Goal: Communication & Community: Participate in discussion

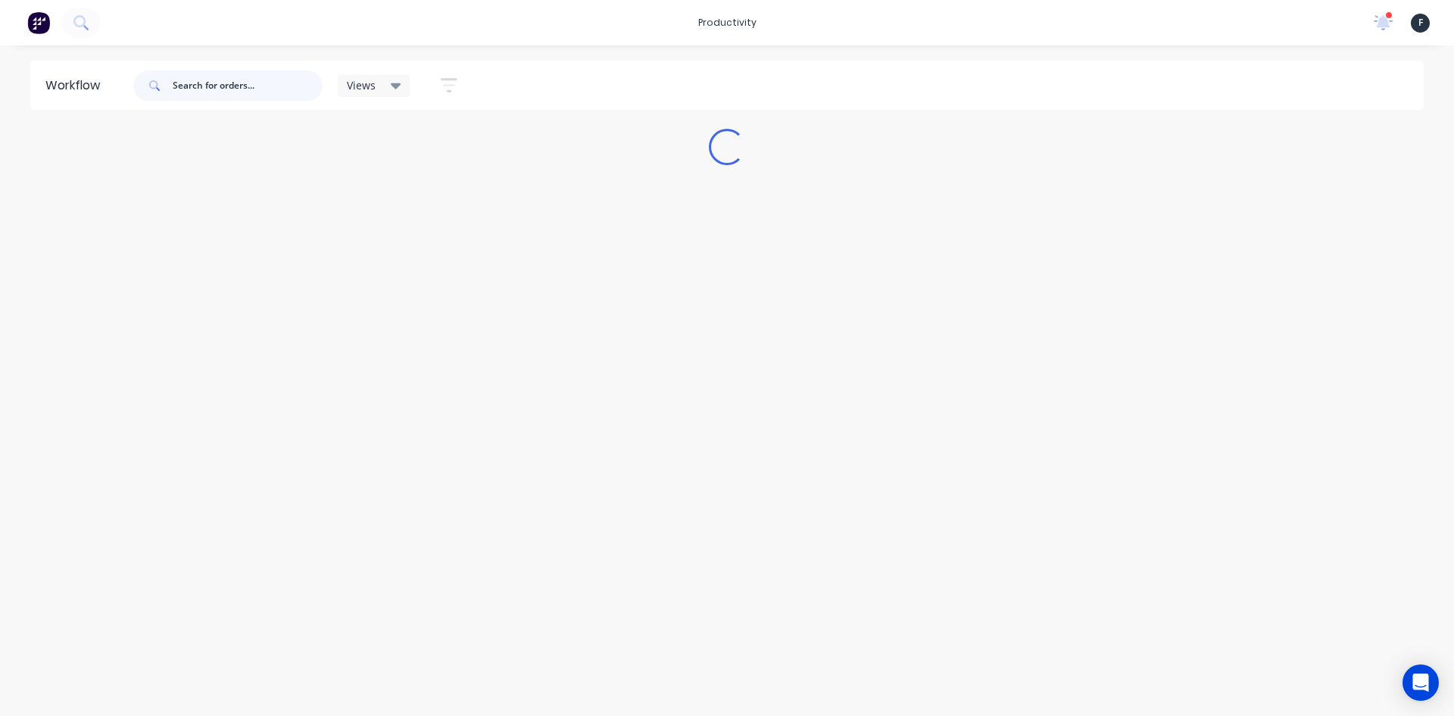
click at [231, 91] on input "text" at bounding box center [248, 85] width 150 height 30
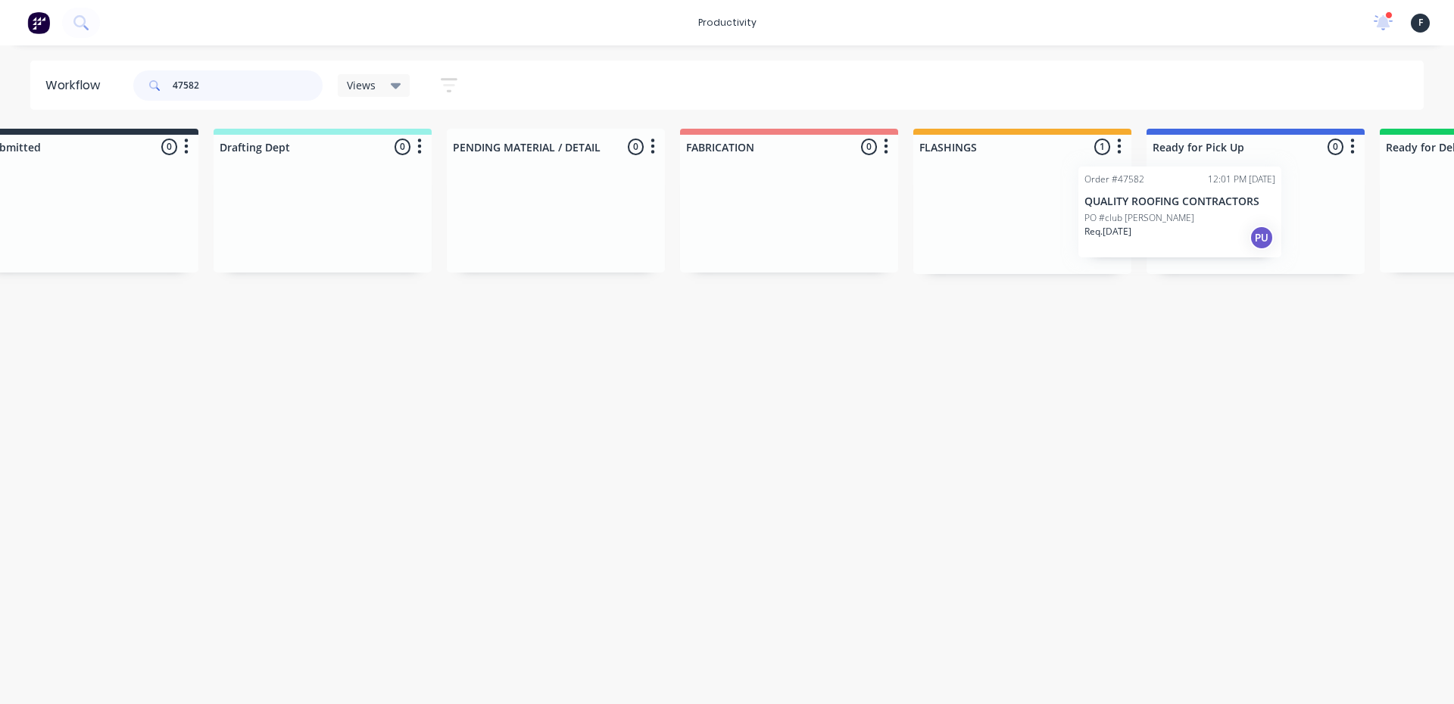
scroll to position [0, 73]
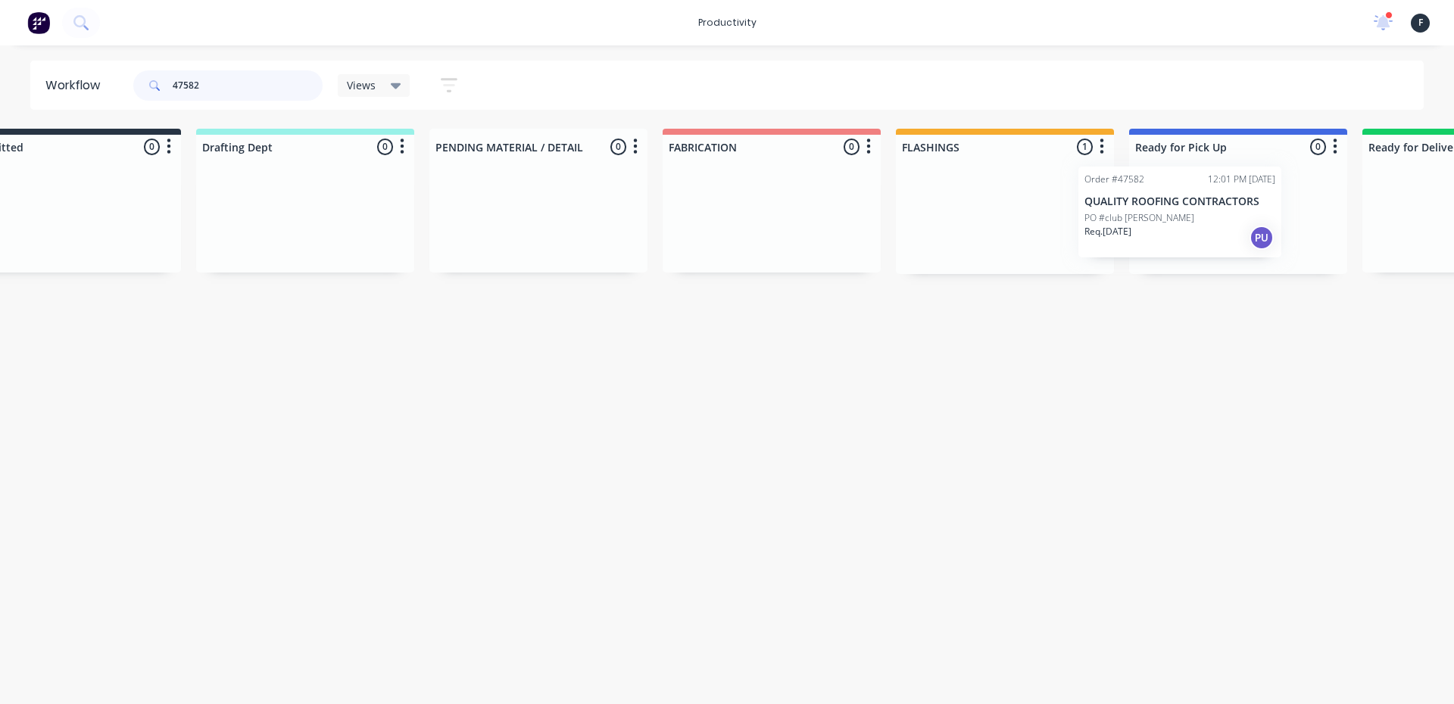
drag, startPoint x: 1036, startPoint y: 248, endPoint x: 1148, endPoint y: 242, distance: 112.2
click at [1148, 242] on div "Submitted 0 Sort By Created date Required date Order number Customer name Most …" at bounding box center [1180, 201] width 2525 height 145
type input "47582"
click at [1148, 242] on p "Req. [DATE]" at bounding box center [1163, 236] width 47 height 14
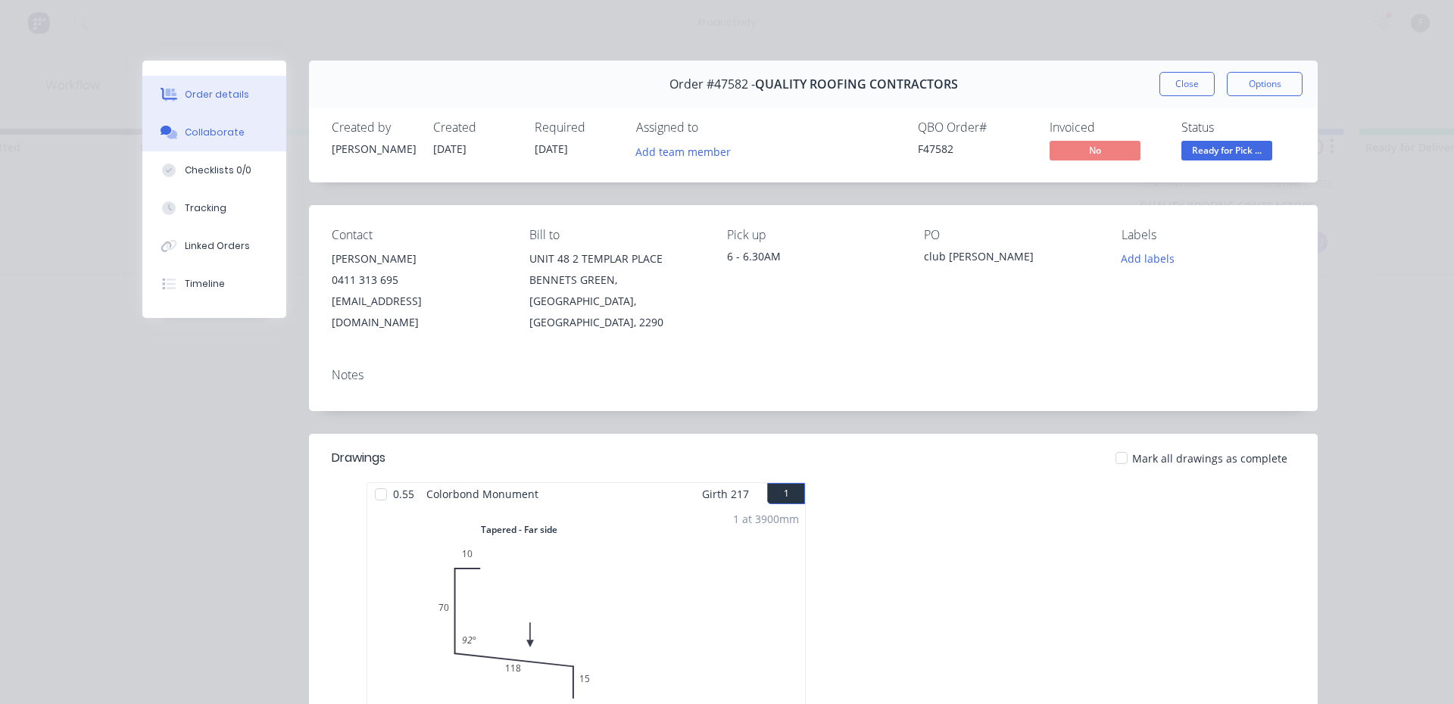
click at [275, 132] on button "Collaborate" at bounding box center [214, 133] width 144 height 38
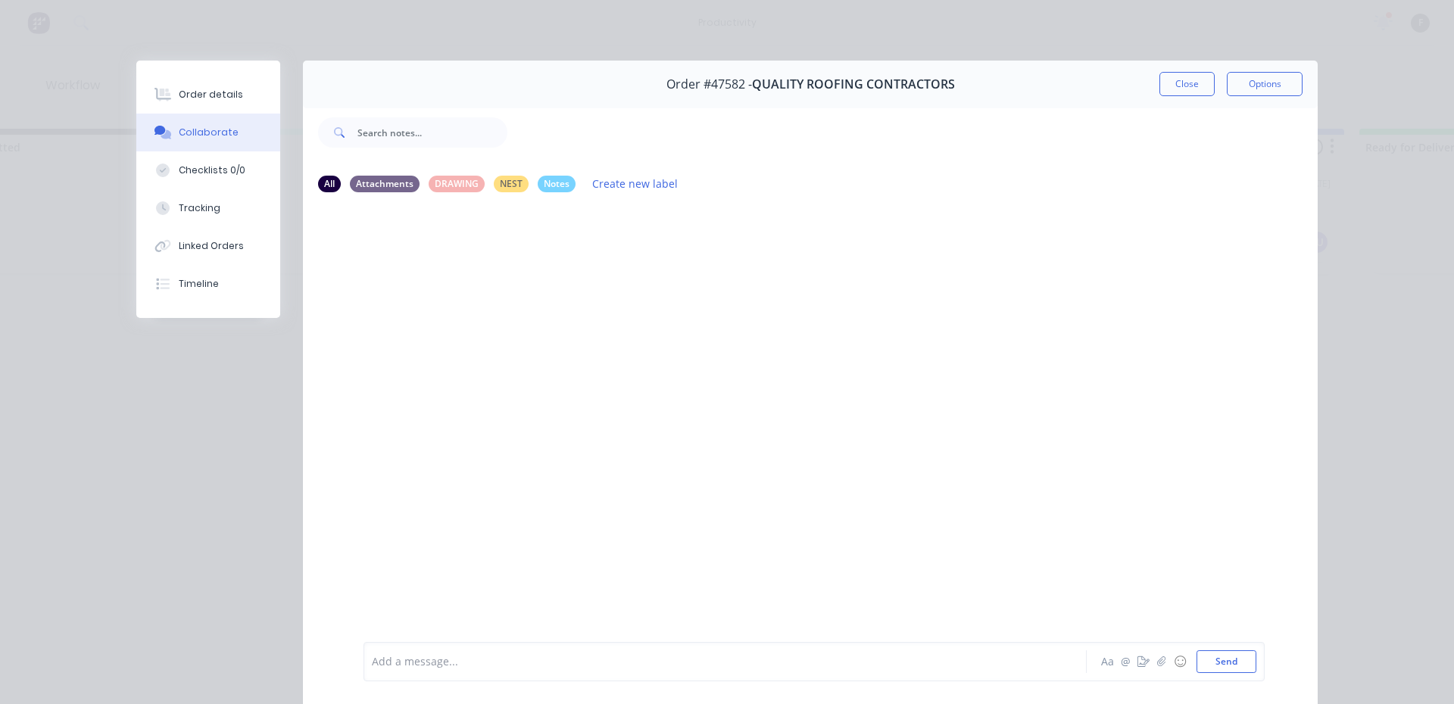
click at [480, 675] on div "Add a message... Aa @ ☺ Send" at bounding box center [813, 661] width 901 height 39
click at [467, 666] on div at bounding box center [704, 662] width 663 height 16
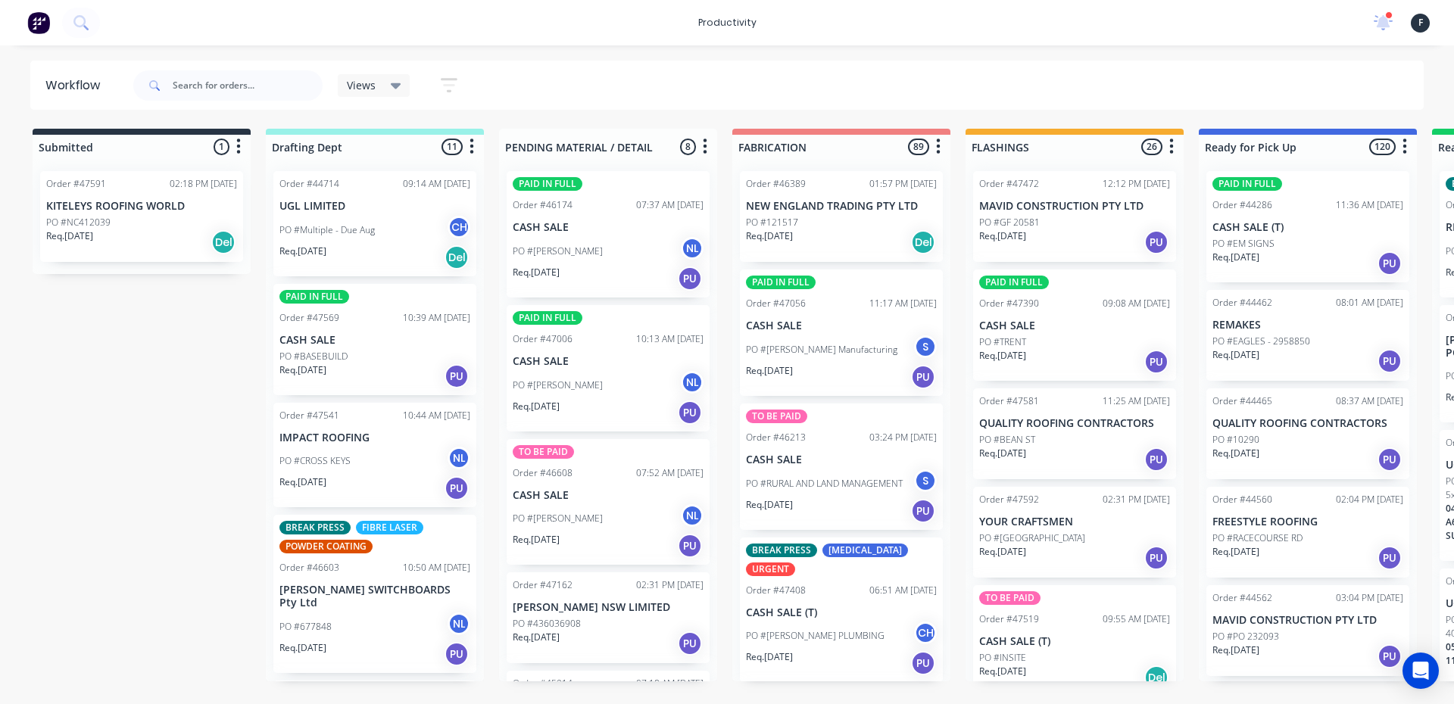
click at [234, 63] on div at bounding box center [227, 85] width 189 height 45
click at [232, 85] on input "text" at bounding box center [248, 85] width 150 height 30
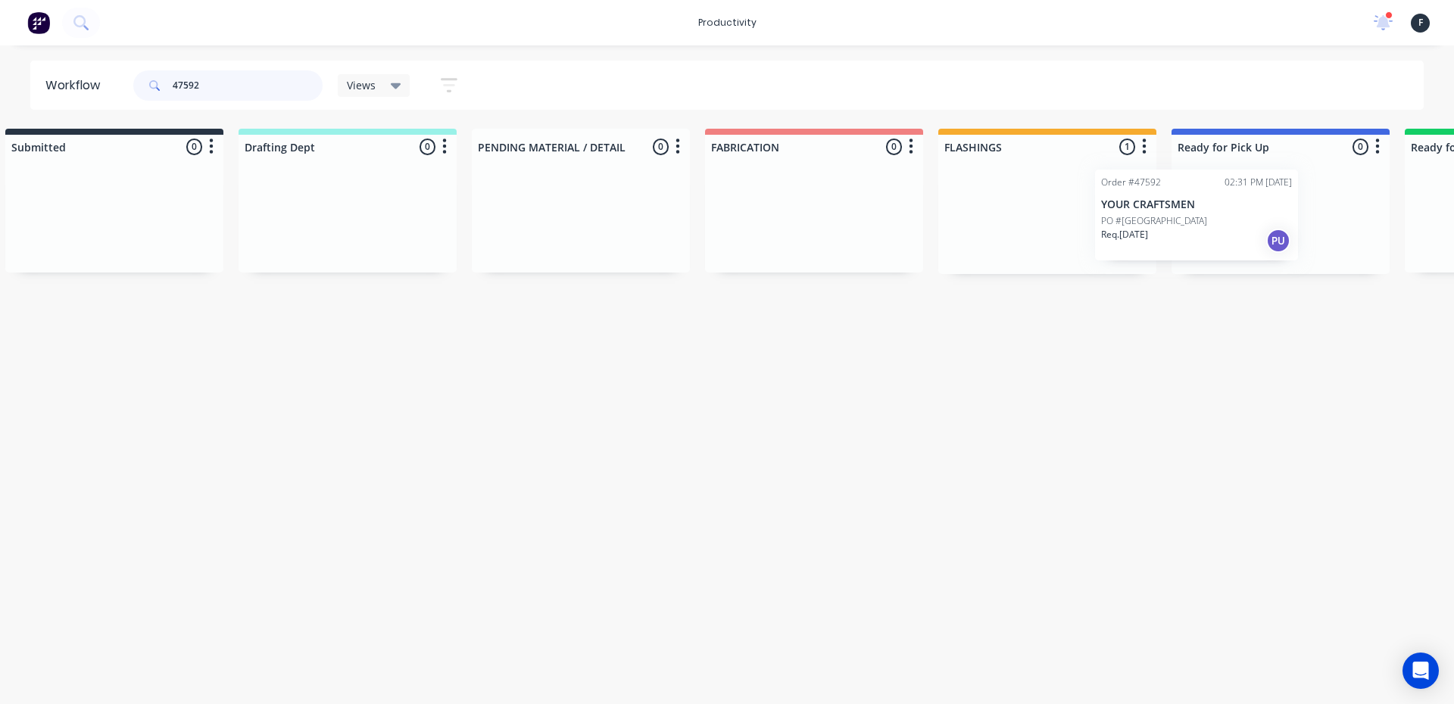
scroll to position [0, 48]
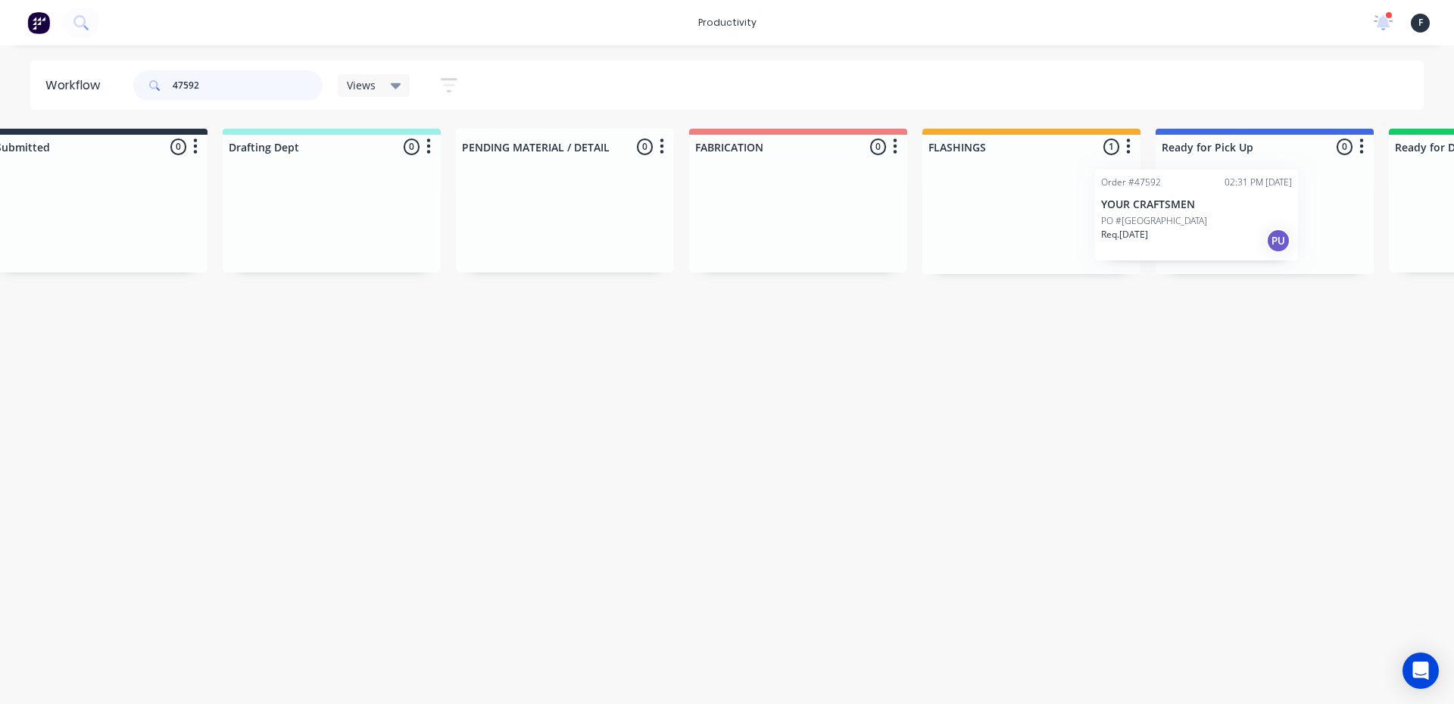
drag, startPoint x: 1022, startPoint y: 214, endPoint x: 1165, endPoint y: 212, distance: 142.4
click at [1165, 212] on div "Submitted 0 Sort By Created date Required date Order number Customer name Most …" at bounding box center [1207, 201] width 2525 height 145
type input "47592"
click at [1192, 206] on div at bounding box center [1259, 216] width 218 height 115
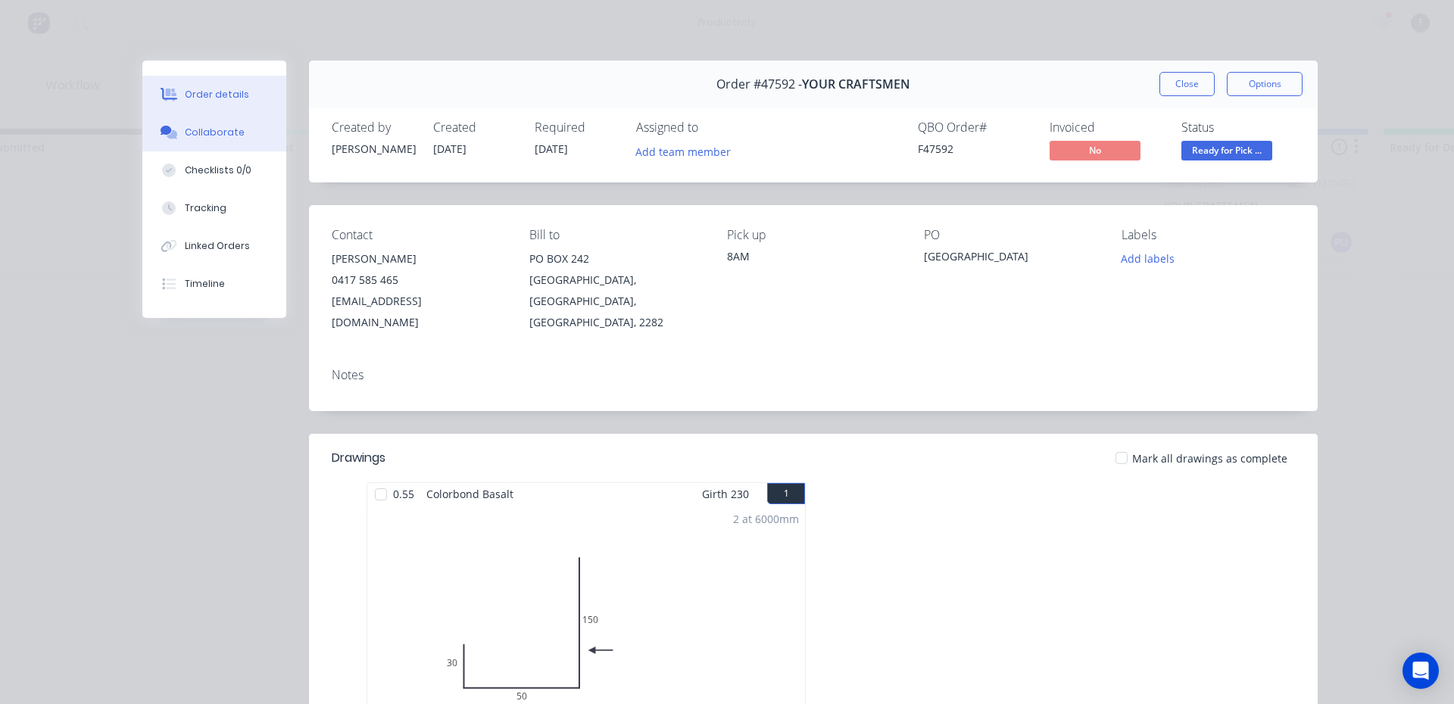
click at [170, 121] on button "Collaborate" at bounding box center [214, 133] width 144 height 38
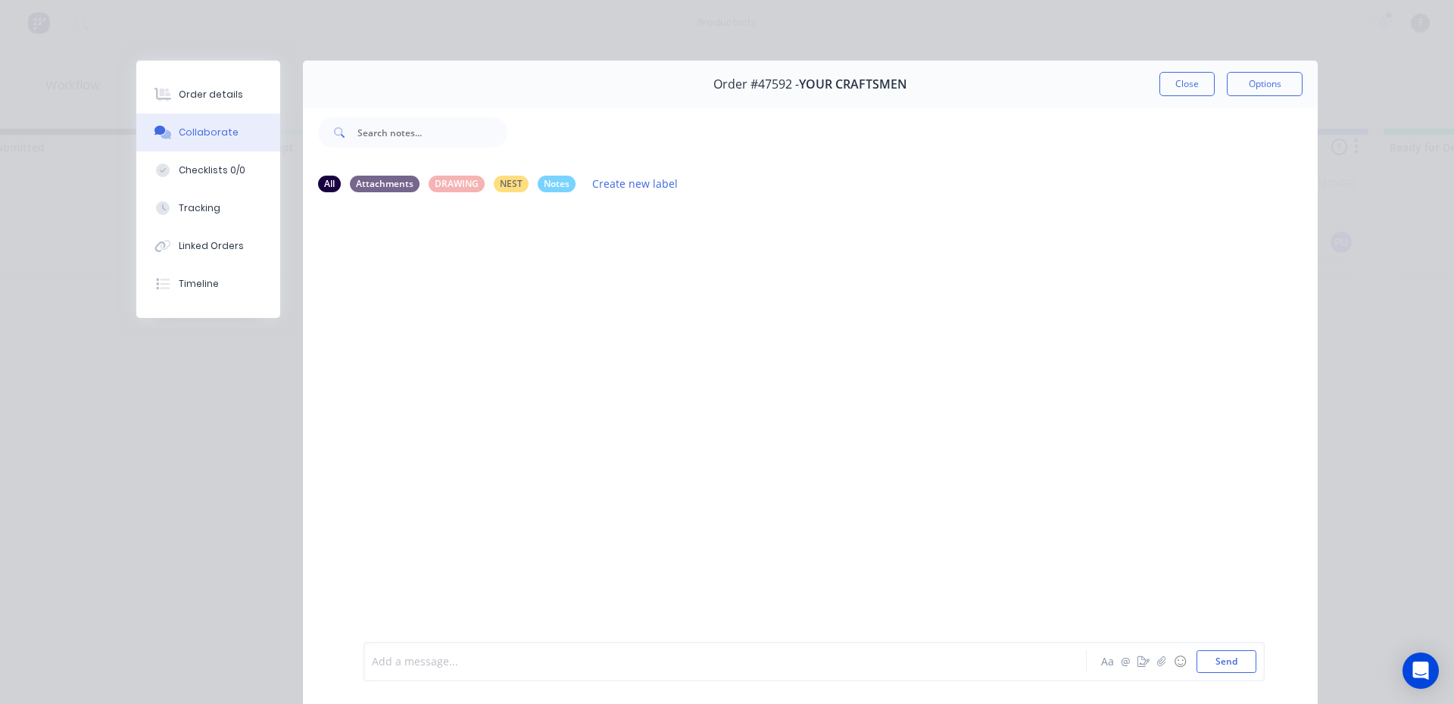
click at [464, 660] on div at bounding box center [704, 662] width 663 height 16
click at [1164, 86] on button "Close" at bounding box center [1186, 84] width 55 height 24
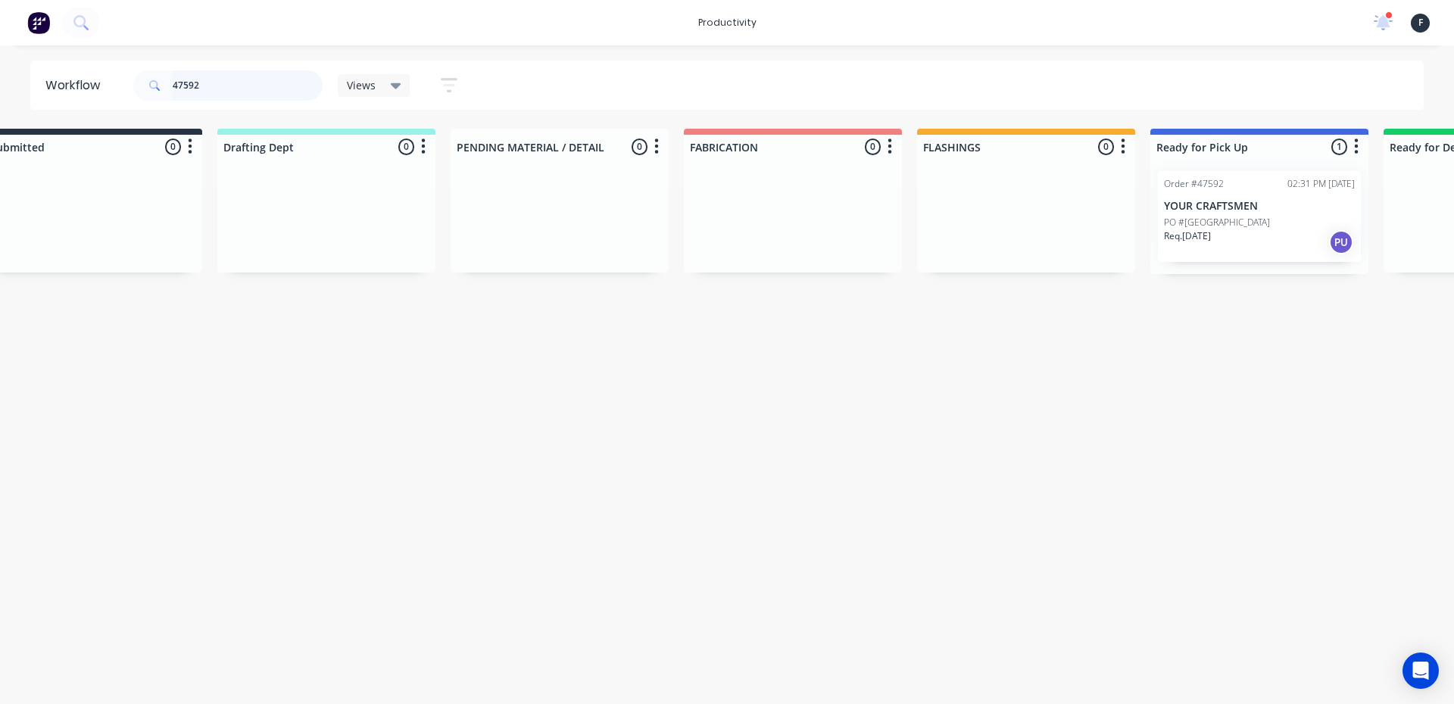
click at [269, 95] on input "47592" at bounding box center [248, 85] width 150 height 30
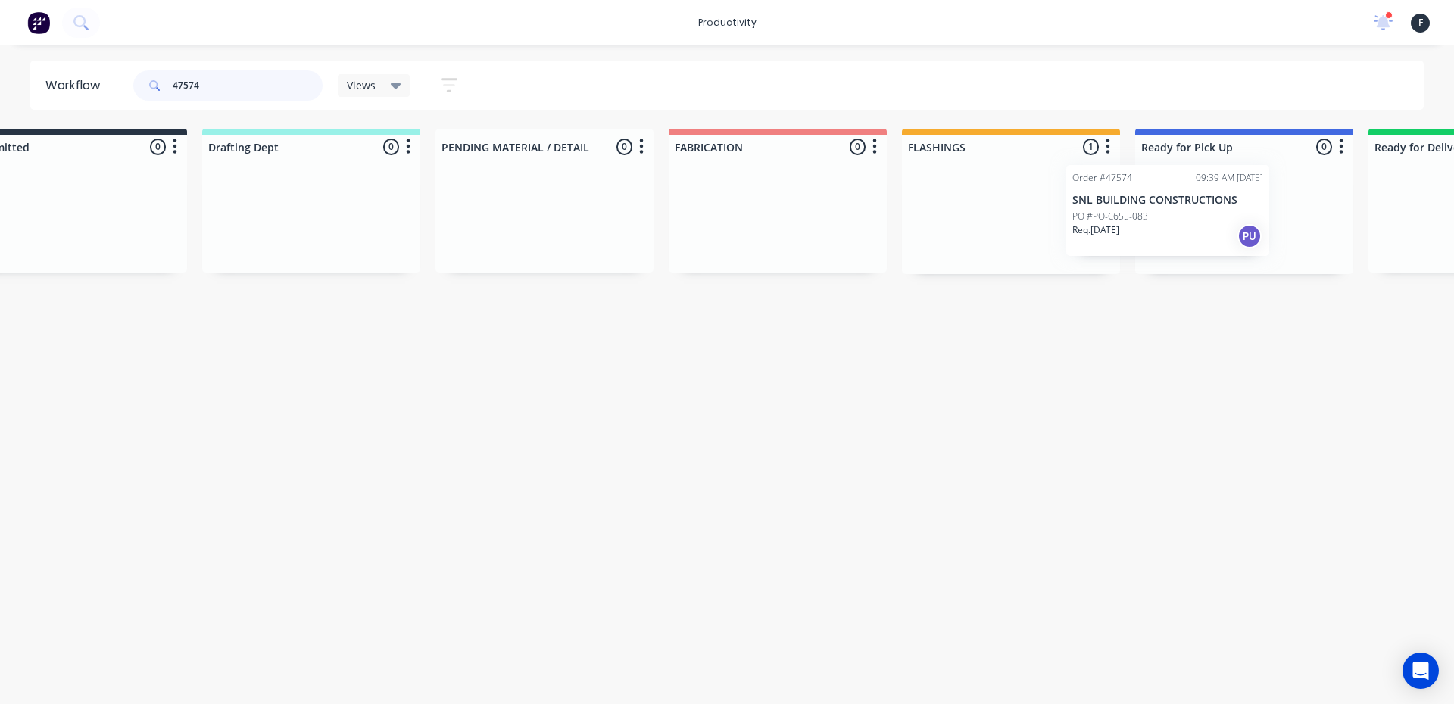
drag, startPoint x: 1009, startPoint y: 226, endPoint x: 1106, endPoint y: 220, distance: 97.1
click at [1106, 220] on div "Order #47574 09:39 AM 05/09/25 SNL BUILDING CONSTRUCTIONS PO #PO-C655-083 Req. …" at bounding box center [1011, 216] width 218 height 115
type input "47574"
click at [1183, 225] on p "PO #PO-C655-083" at bounding box center [1187, 223] width 76 height 14
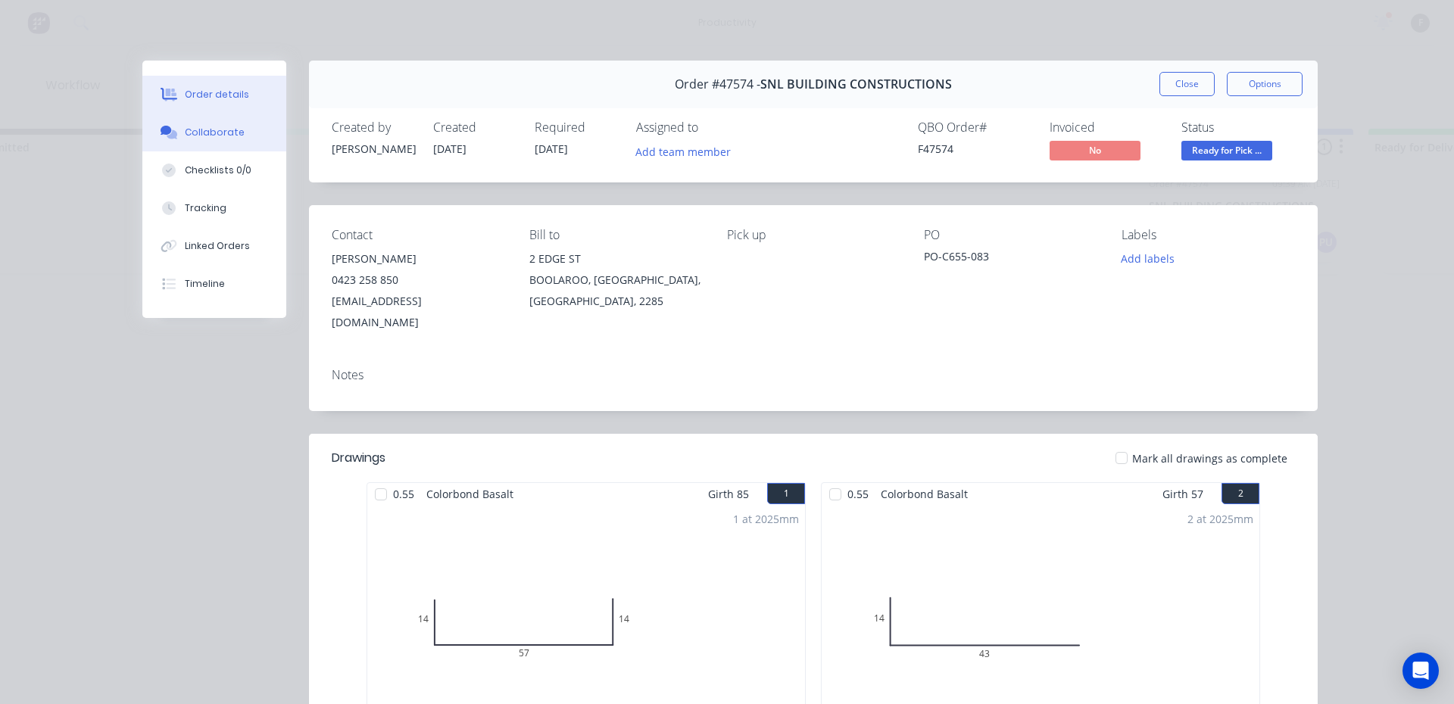
click at [185, 129] on div "Collaborate" at bounding box center [215, 133] width 60 height 14
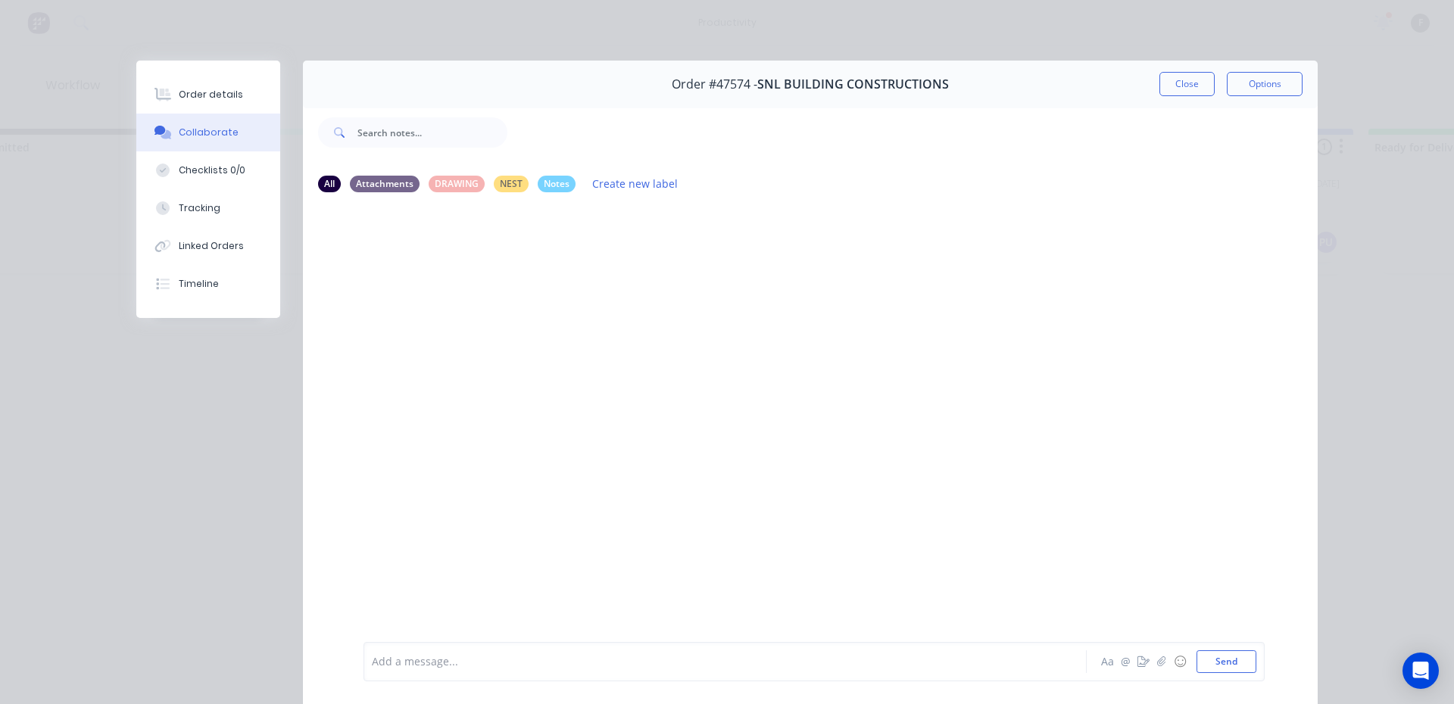
click at [429, 664] on div at bounding box center [704, 662] width 663 height 16
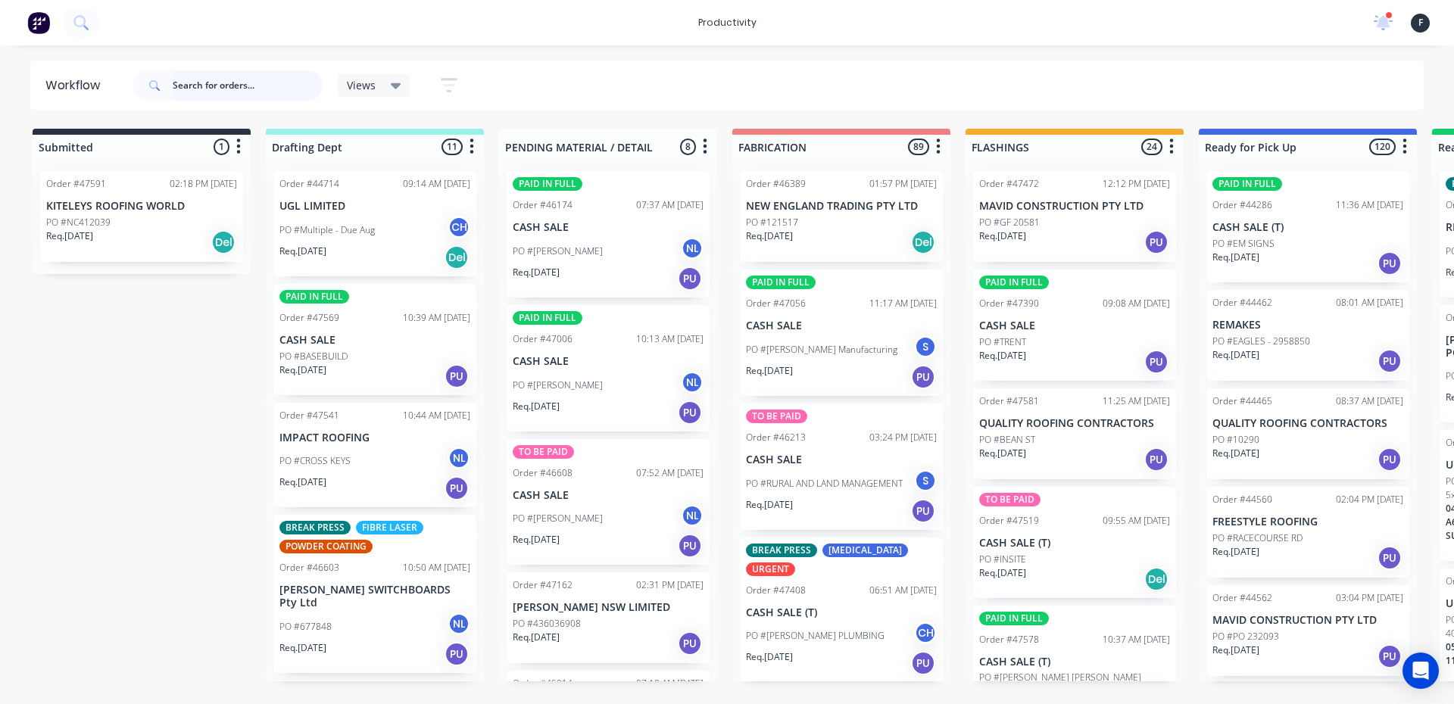
click at [206, 86] on input "text" at bounding box center [248, 85] width 150 height 30
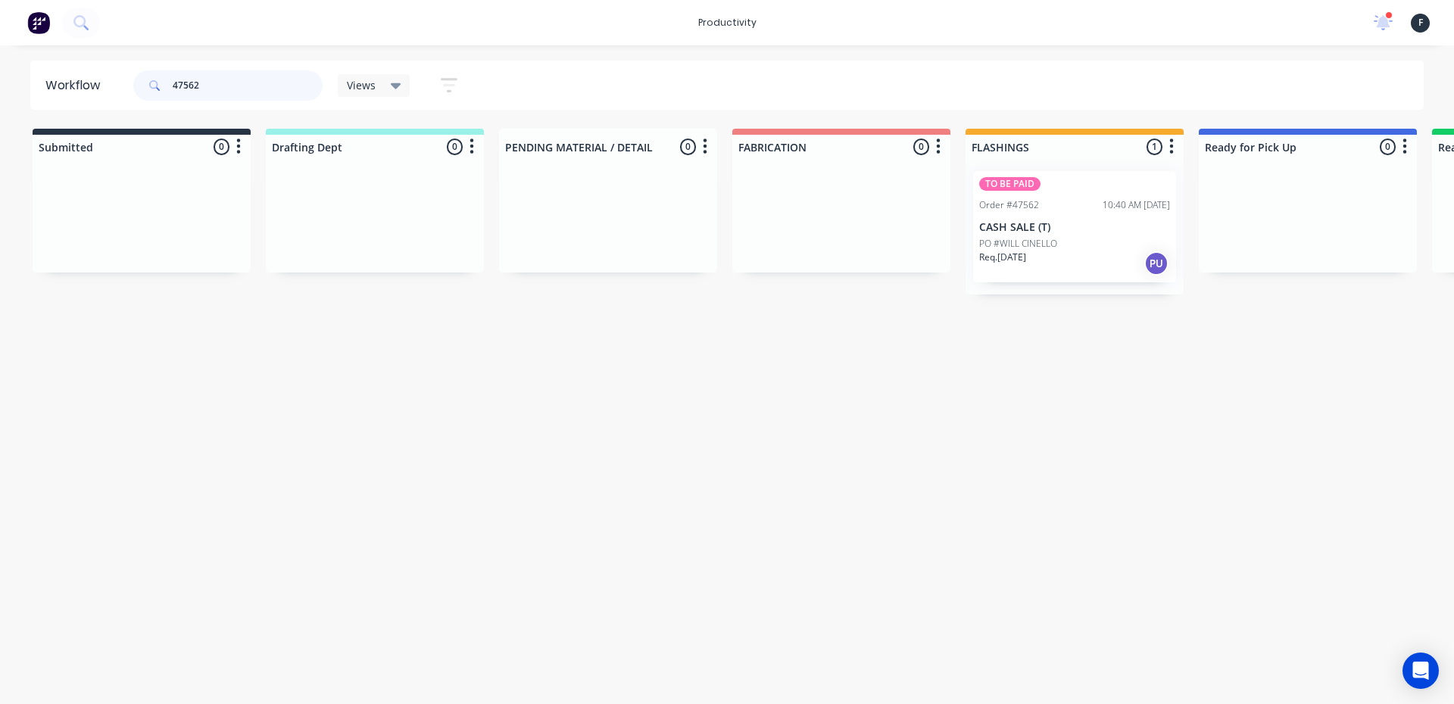
type input "47562"
click at [1051, 215] on div "TO BE PAID Order #47562 10:40 AM [DATE] CASH SALE (T) PO #WILL CINELLO Req. [DA…" at bounding box center [1074, 226] width 203 height 111
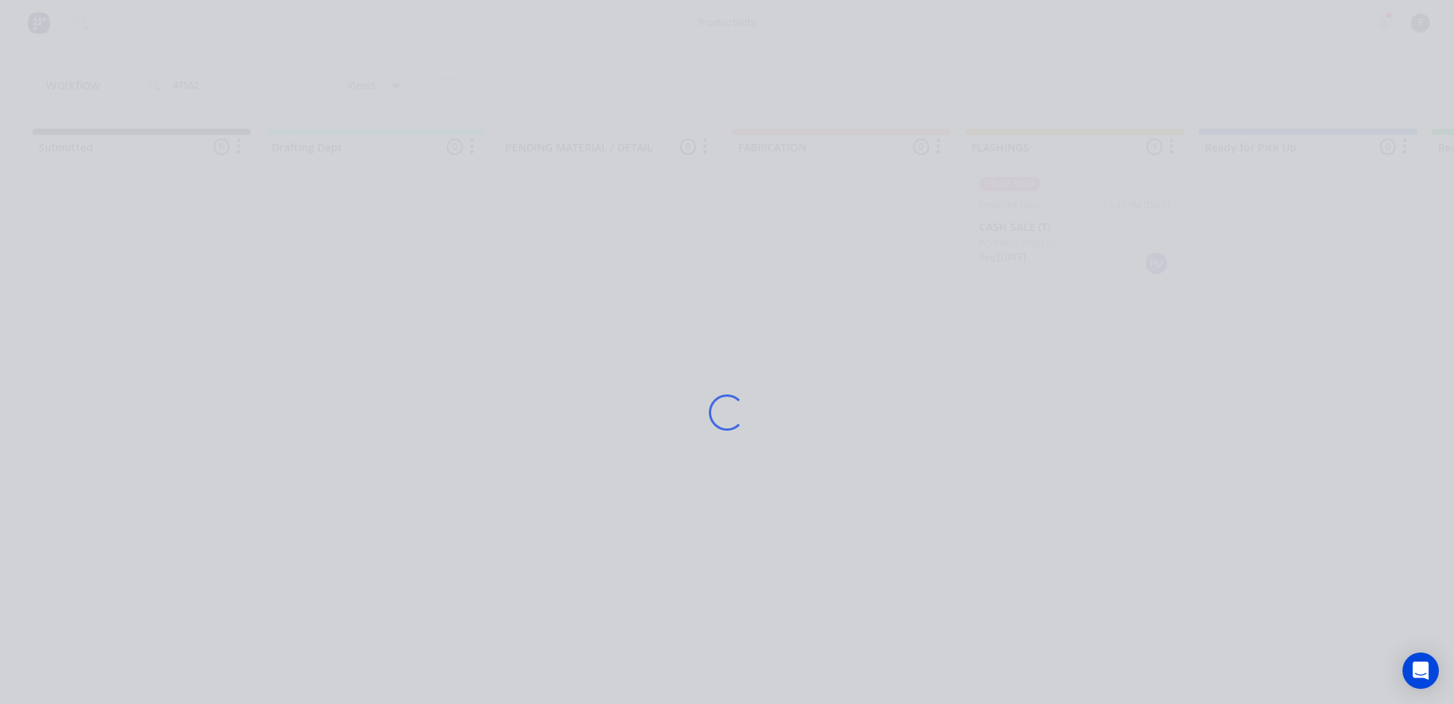
click at [1051, 215] on div "Loading..." at bounding box center [726, 413] width 1211 height 704
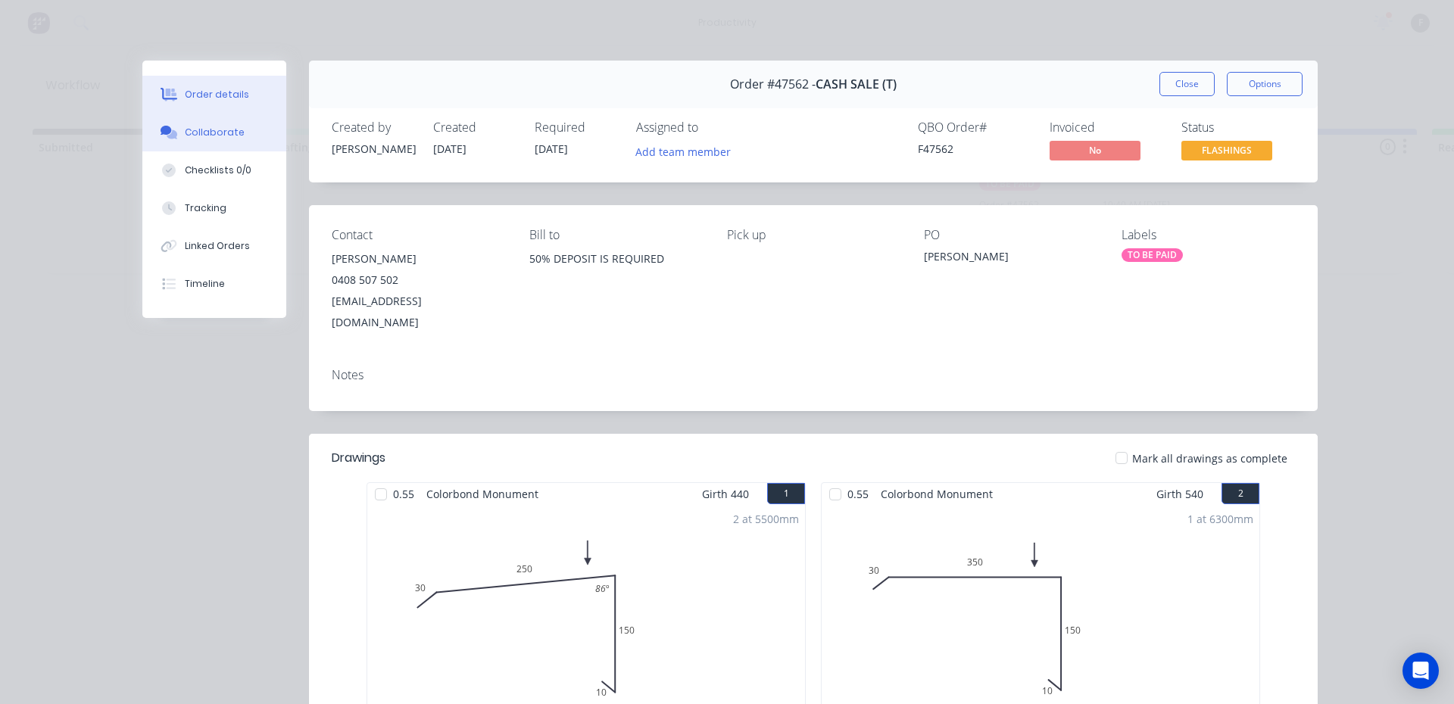
click at [199, 126] on div "Collaborate" at bounding box center [215, 133] width 60 height 14
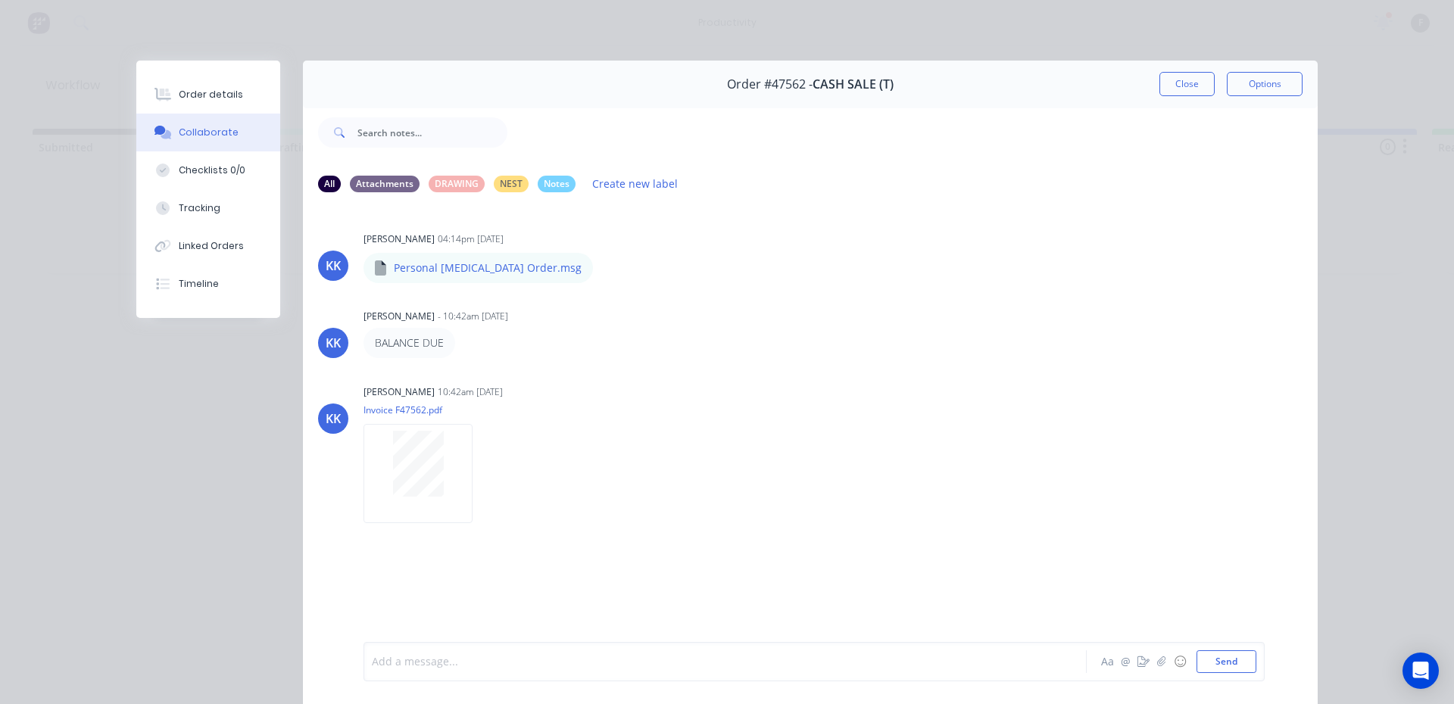
click at [478, 666] on div at bounding box center [704, 662] width 663 height 16
click at [1238, 666] on button "Send" at bounding box center [1226, 661] width 60 height 23
click at [1186, 90] on button "Close" at bounding box center [1186, 84] width 55 height 24
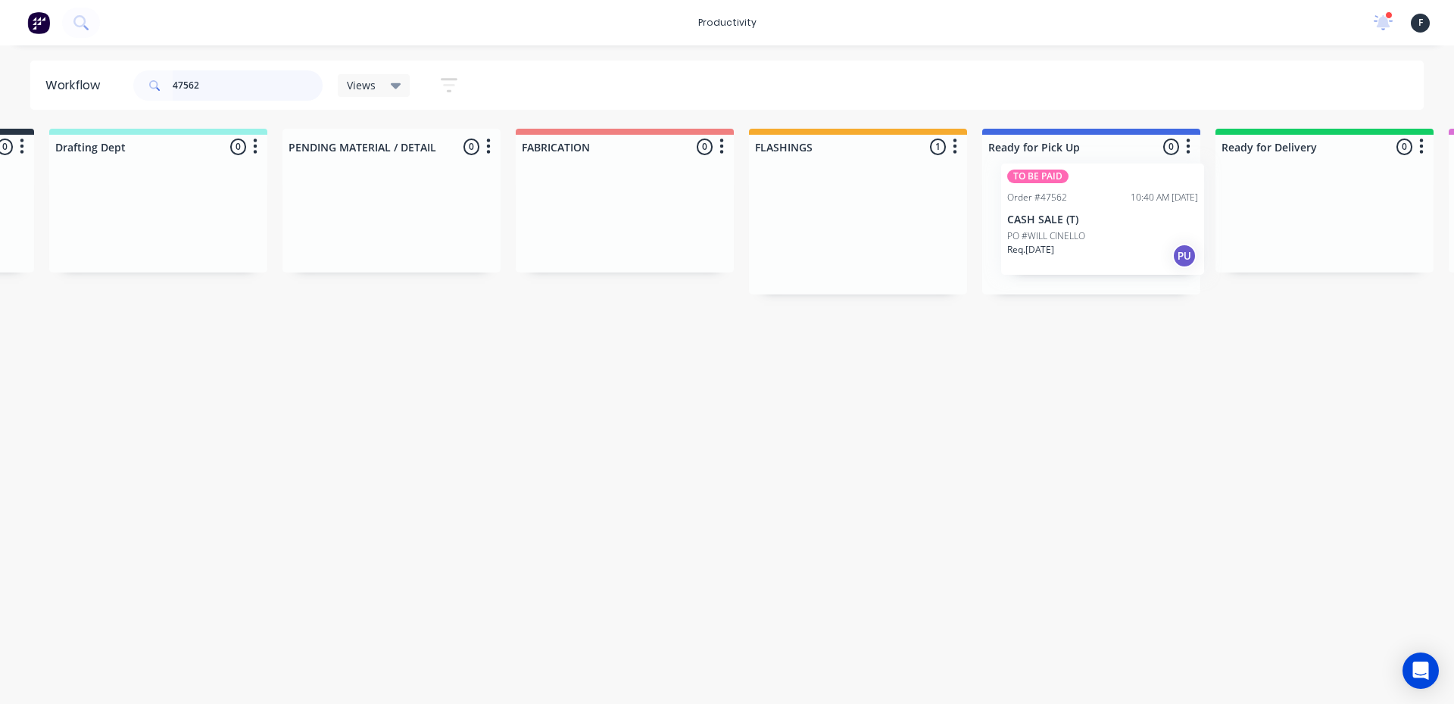
scroll to position [0, 218]
drag, startPoint x: 1099, startPoint y: 232, endPoint x: 1117, endPoint y: 226, distance: 18.7
click at [1117, 226] on div "Submitted 0 Sort By Created date Required date Order number Customer name Most …" at bounding box center [1033, 212] width 2525 height 166
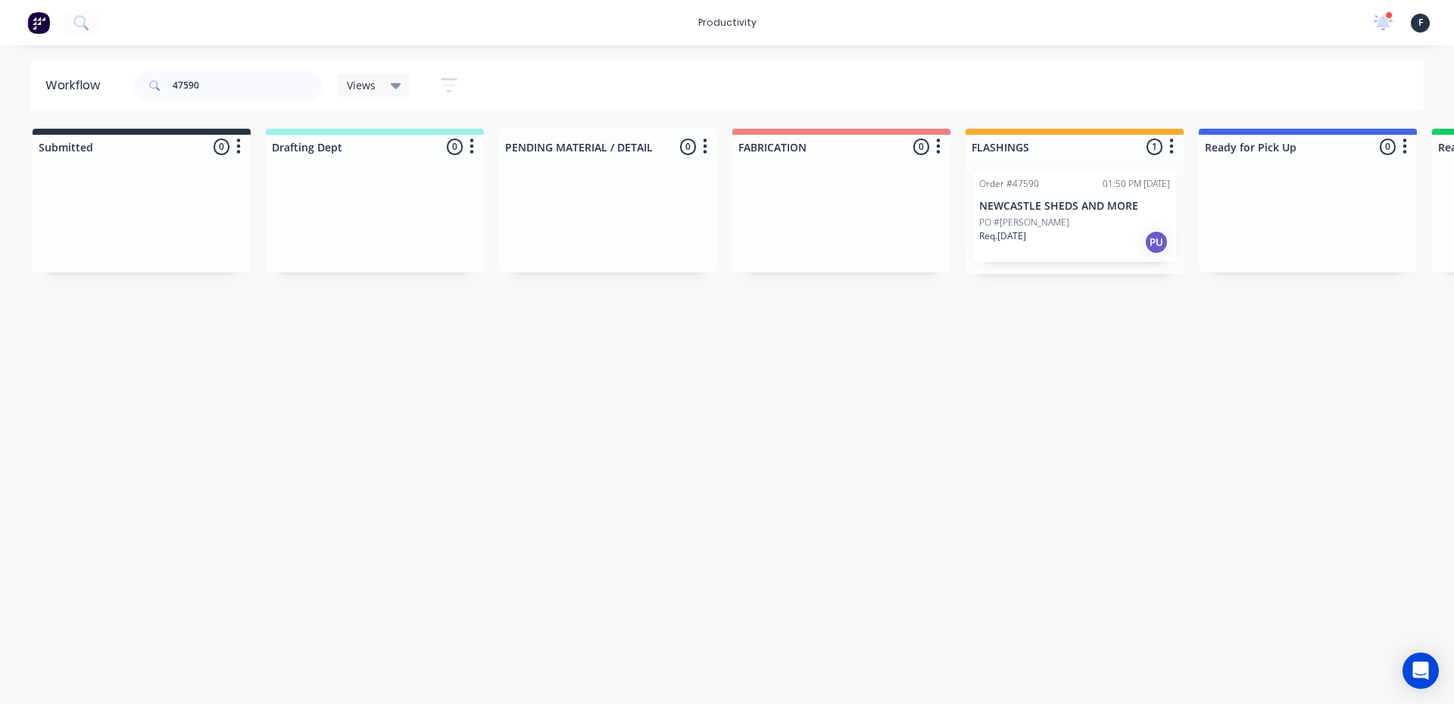
click at [1027, 227] on p "PO #[PERSON_NAME]" at bounding box center [1024, 223] width 90 height 14
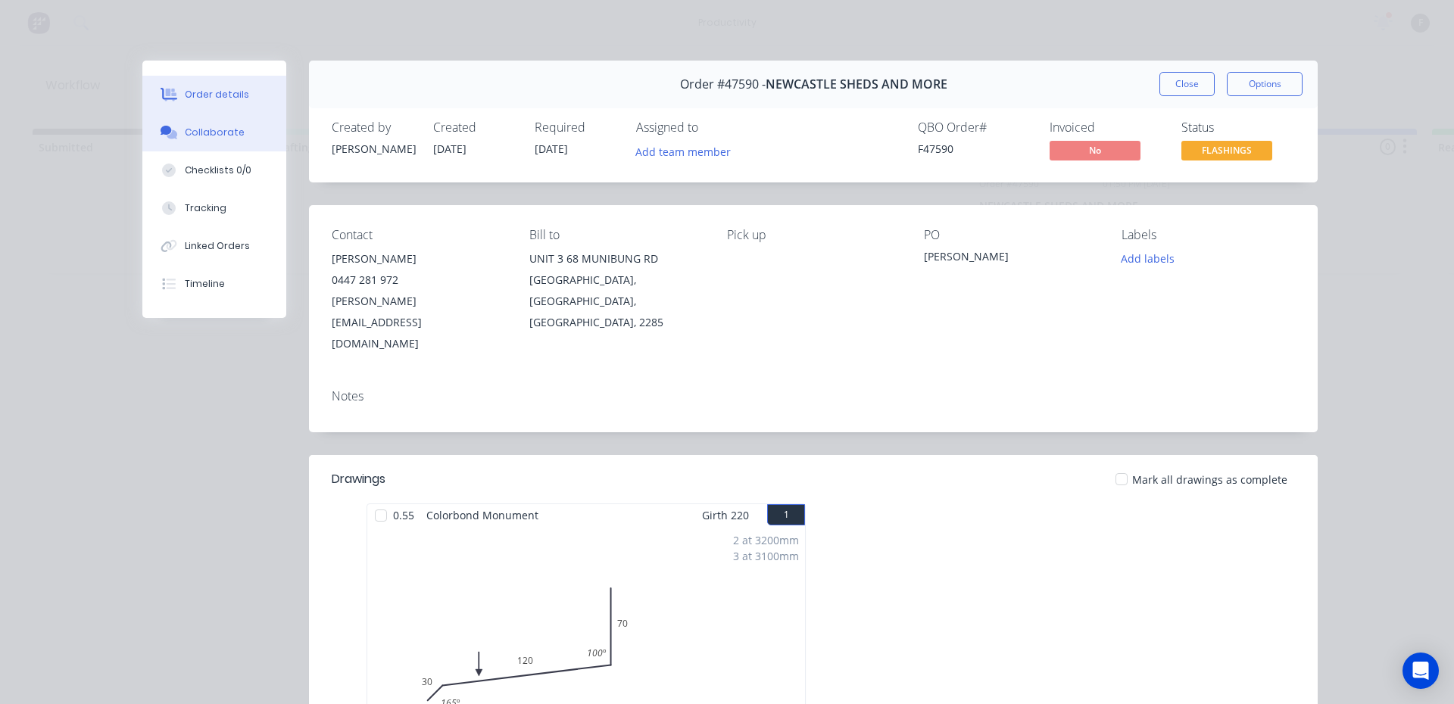
click at [224, 127] on div "Collaborate" at bounding box center [215, 133] width 60 height 14
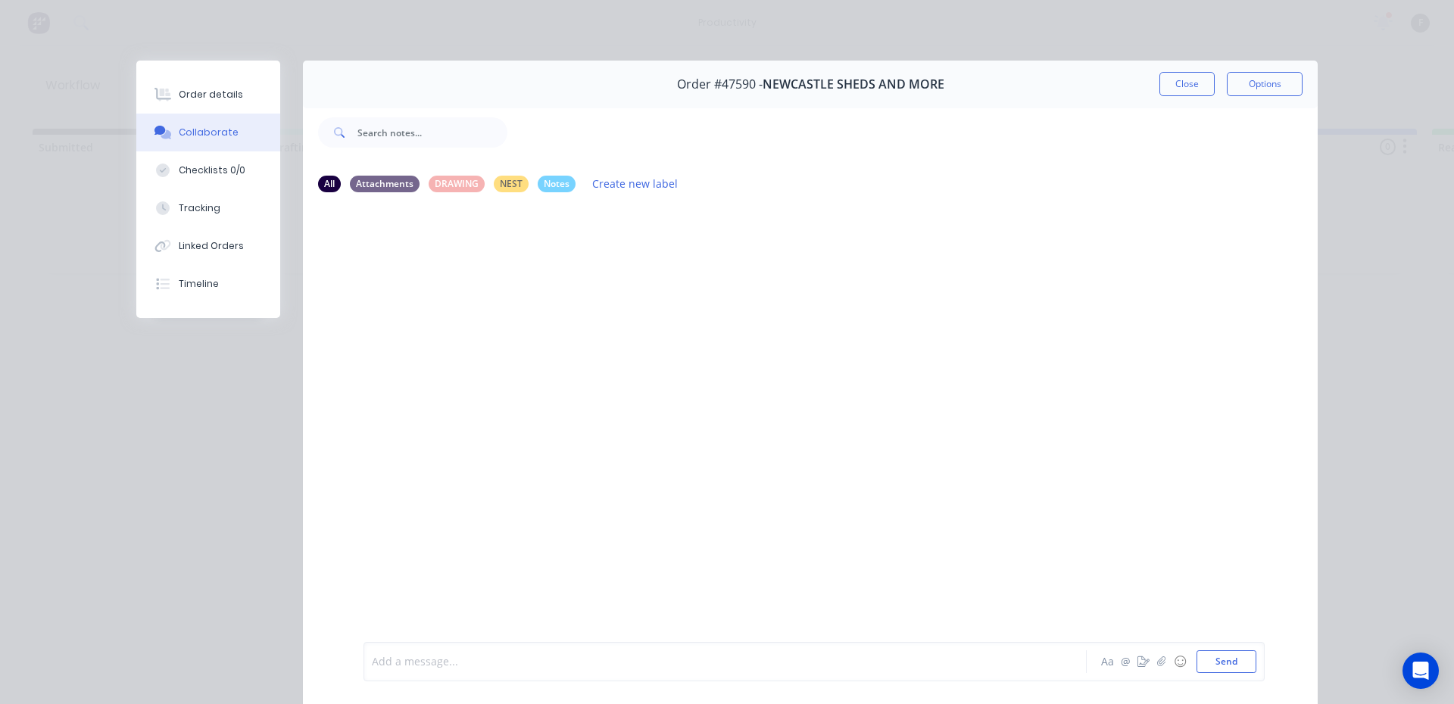
click at [442, 659] on div at bounding box center [704, 662] width 663 height 16
click at [1224, 665] on button "Send" at bounding box center [1226, 661] width 60 height 23
click at [1179, 84] on button "Close" at bounding box center [1186, 84] width 55 height 24
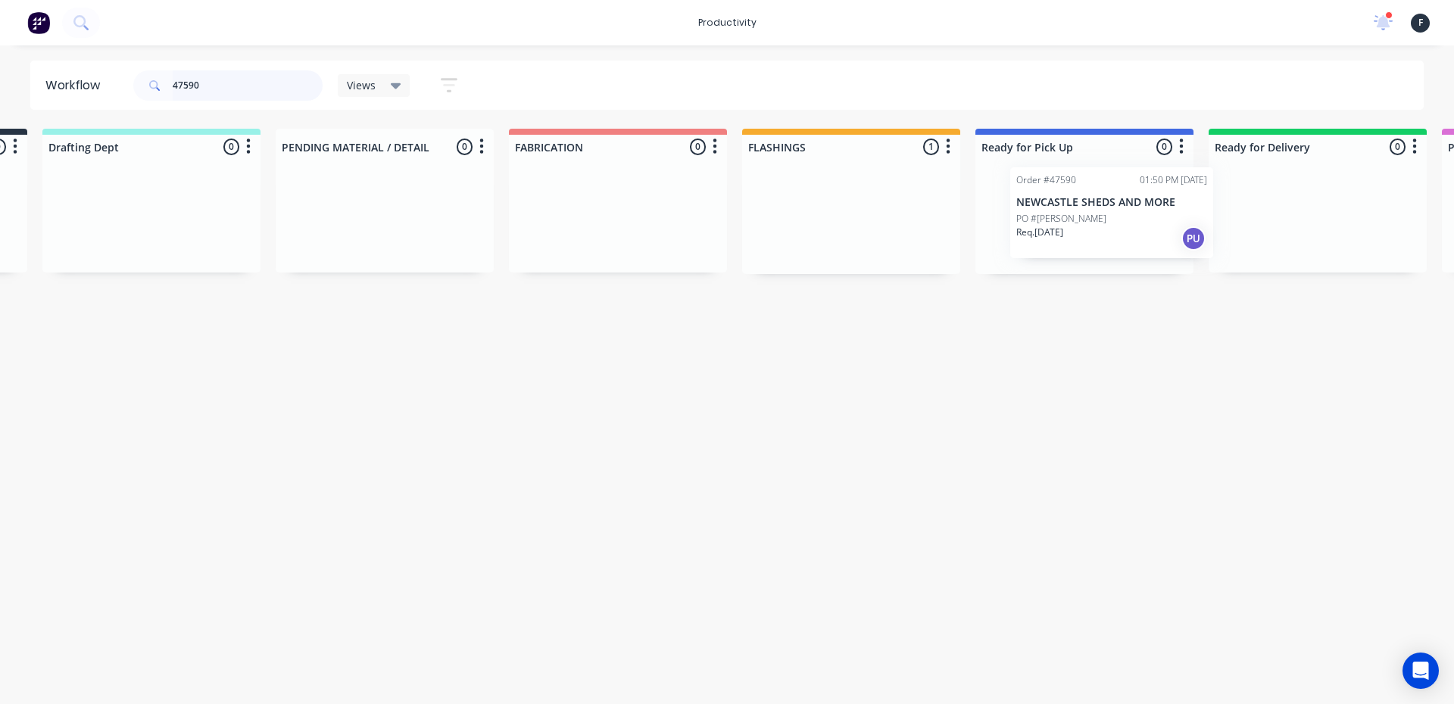
scroll to position [0, 226]
drag, startPoint x: 1070, startPoint y: 228, endPoint x: 1091, endPoint y: 227, distance: 21.2
click at [1091, 227] on div "Submitted 0 Sort By Created date Required date Order number Customer name Most …" at bounding box center [1024, 201] width 2525 height 145
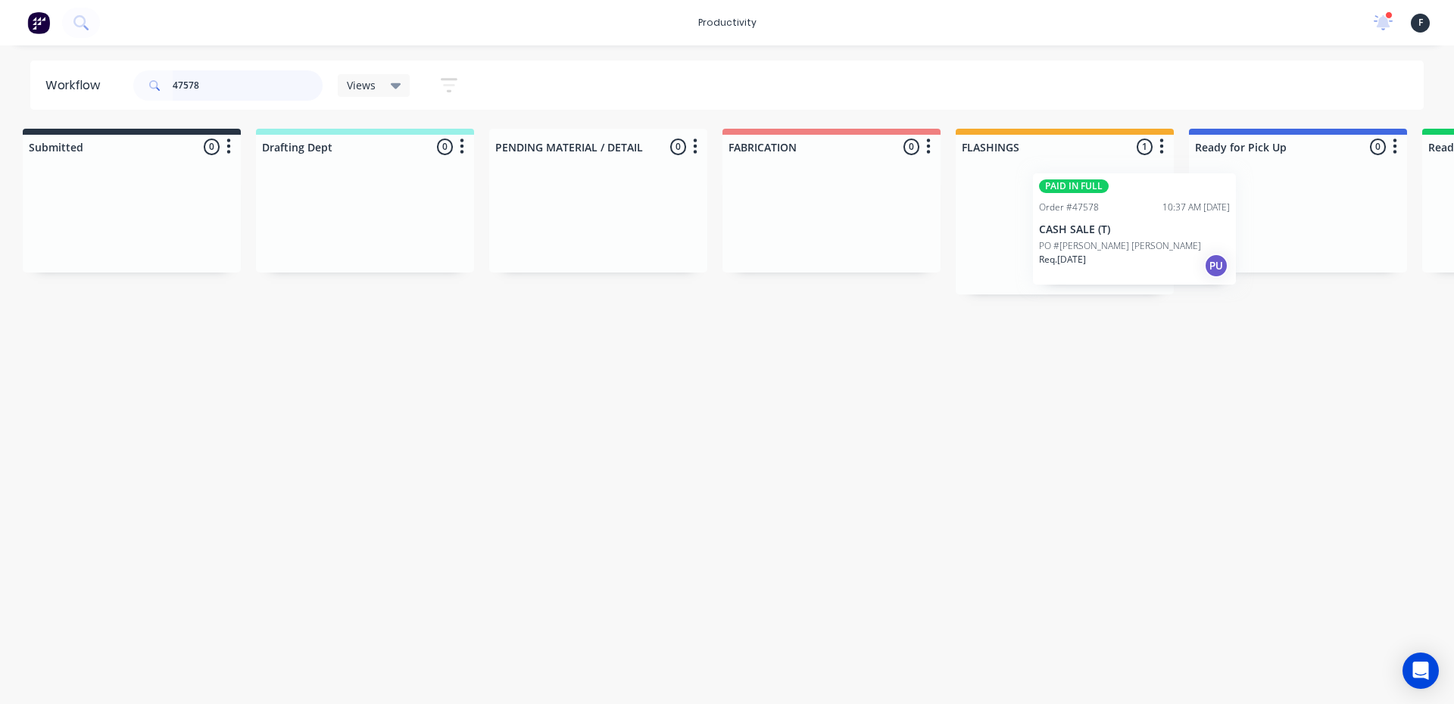
drag, startPoint x: 1094, startPoint y: 263, endPoint x: 1249, endPoint y: 251, distance: 155.8
click at [1247, 252] on div "Submitted 0 Sort By Created date Required date Order number Customer name Most …" at bounding box center [1241, 212] width 2525 height 166
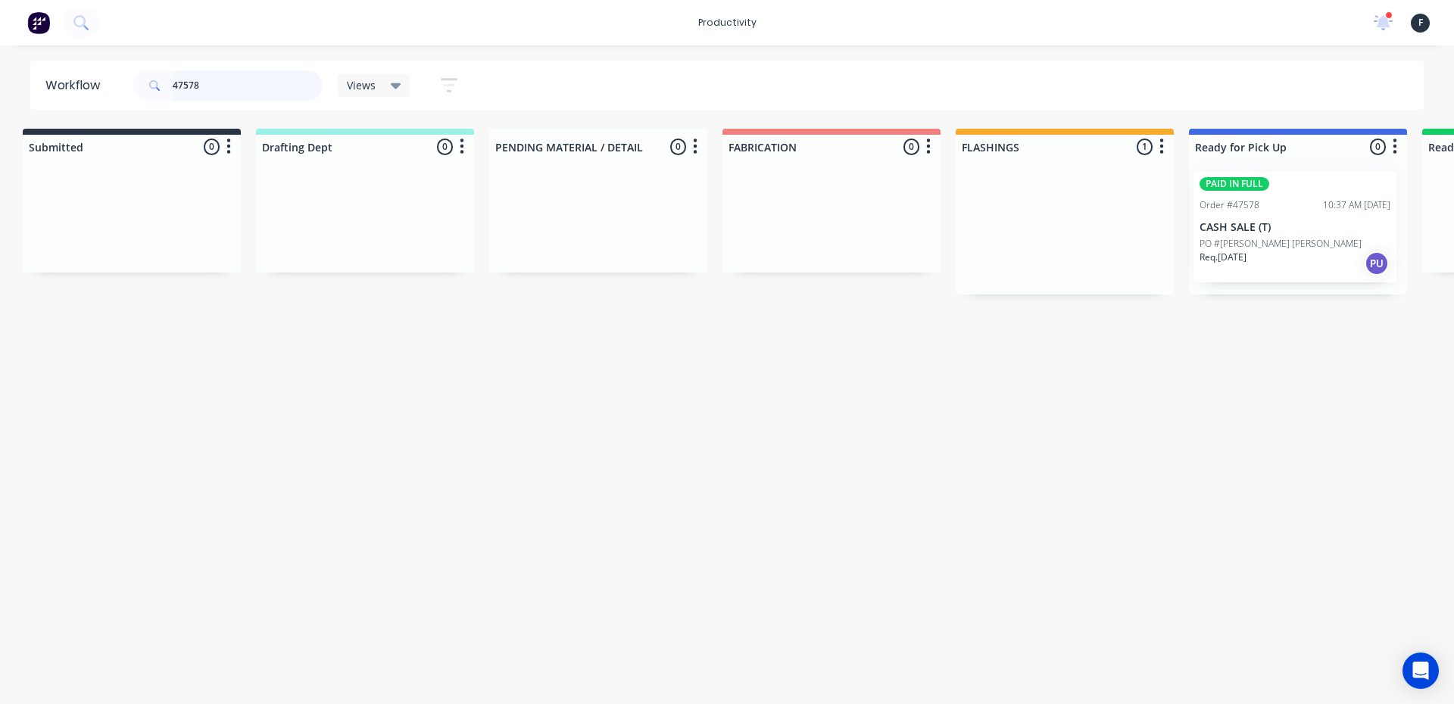
scroll to position [0, 13]
type input "47578"
click at [1246, 251] on p "Req. [DATE]" at bounding box center [1222, 258] width 47 height 14
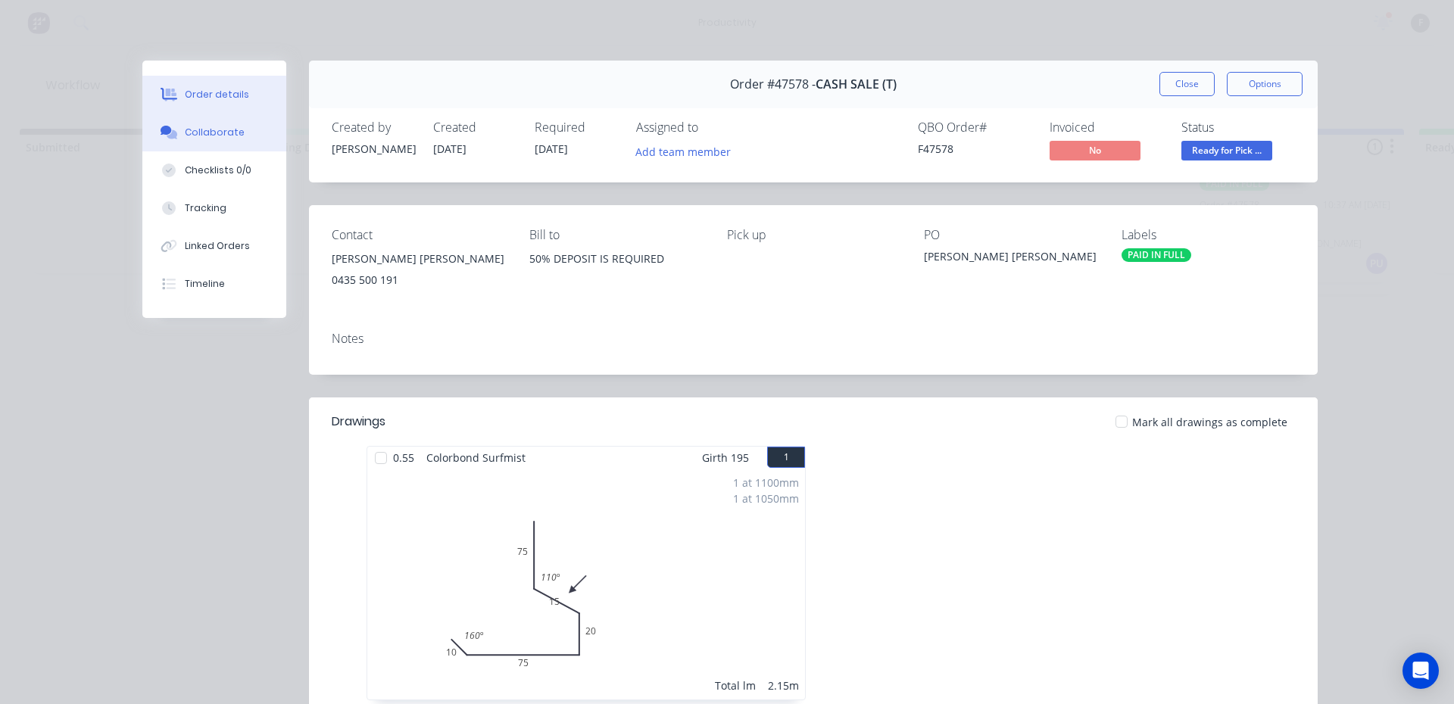
click at [214, 146] on button "Collaborate" at bounding box center [214, 133] width 144 height 38
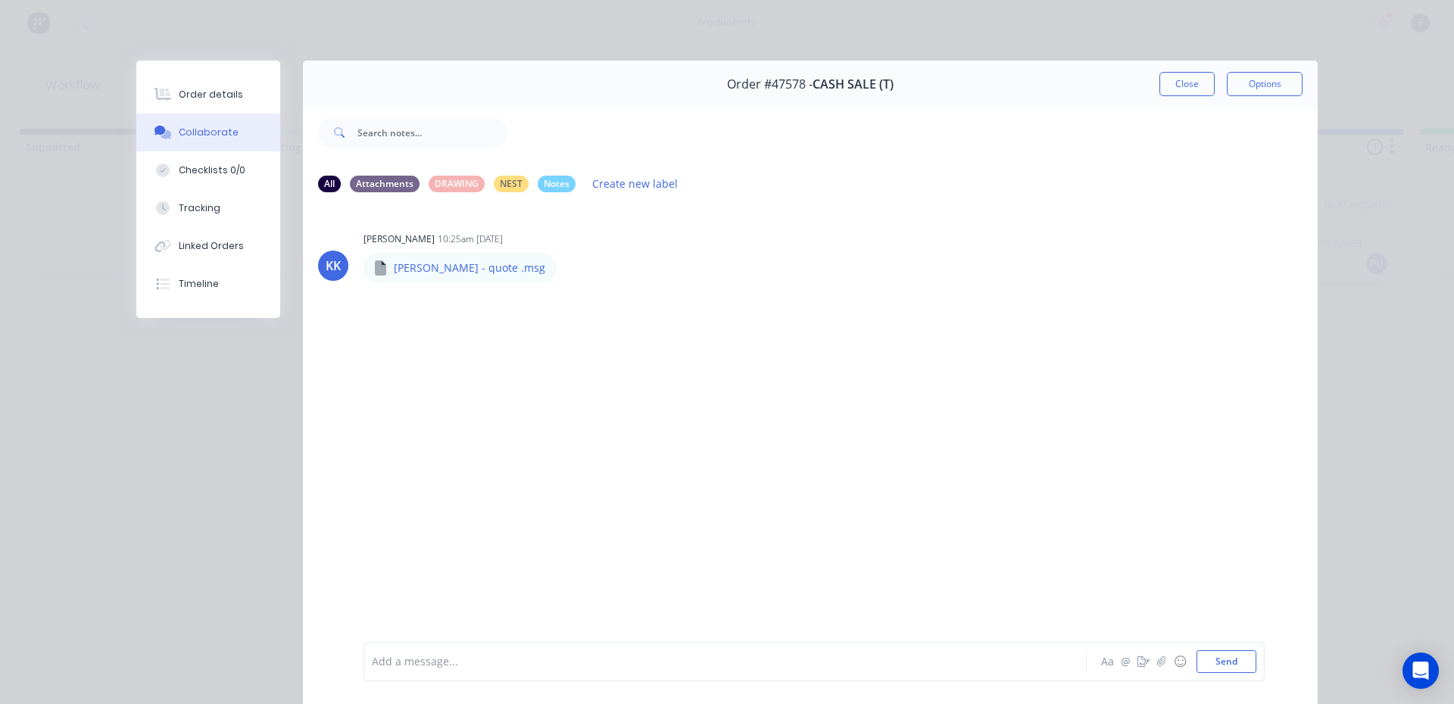
click at [520, 655] on div at bounding box center [704, 662] width 663 height 16
click at [1201, 84] on button "Close" at bounding box center [1186, 84] width 55 height 24
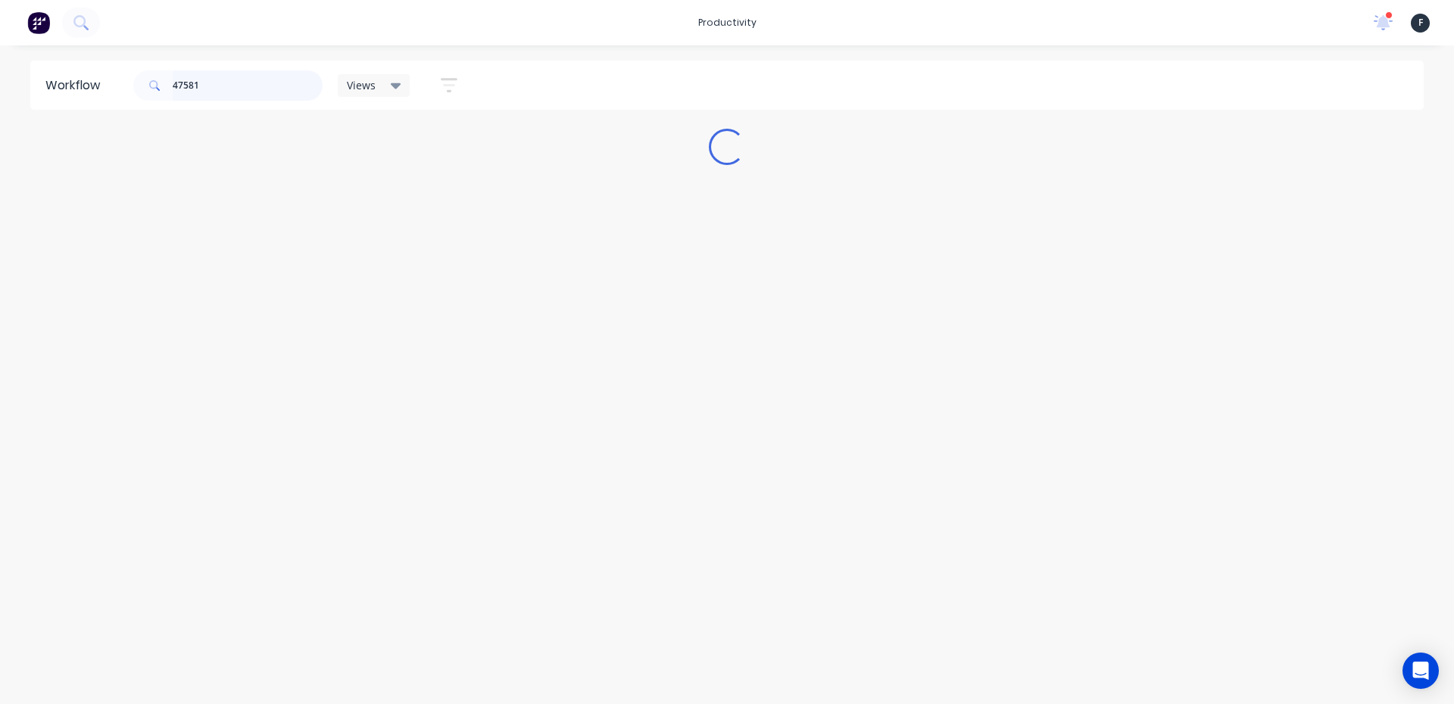
scroll to position [0, 0]
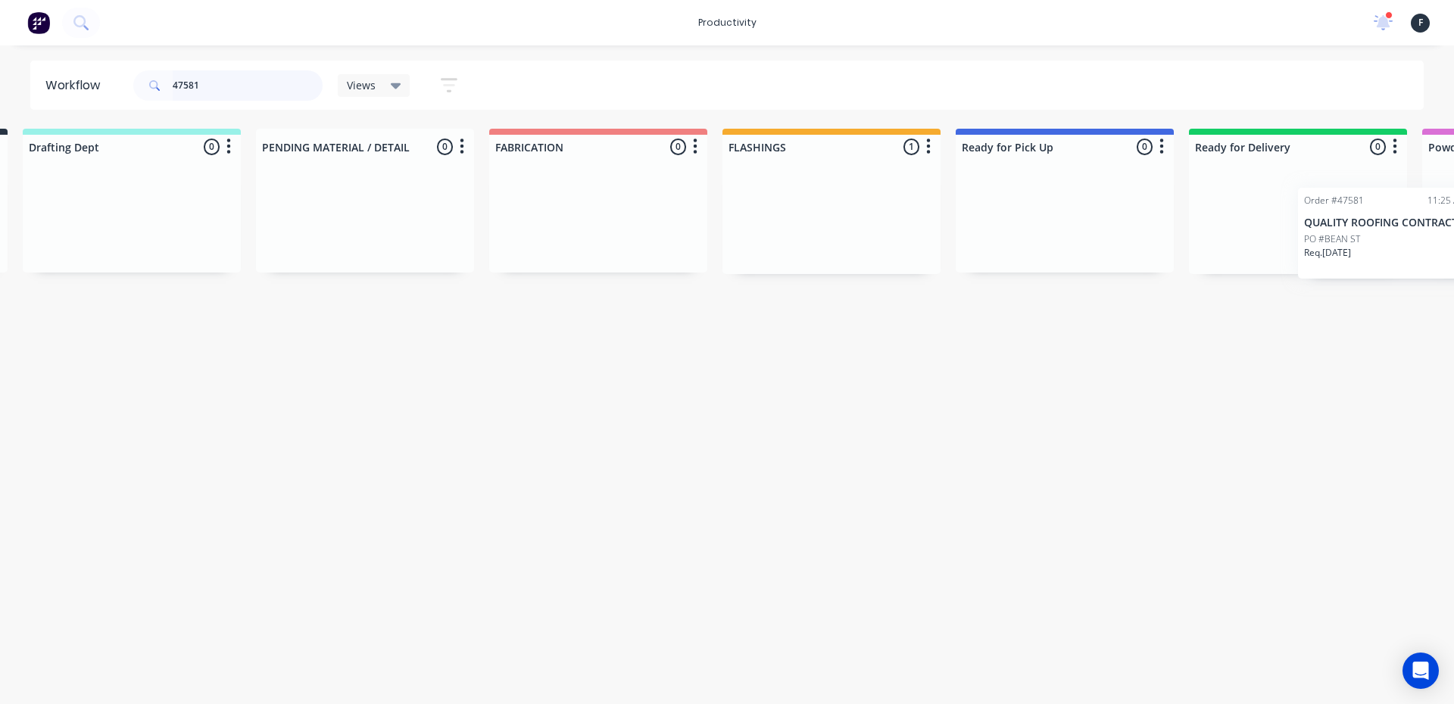
drag, startPoint x: 1035, startPoint y: 225, endPoint x: 1108, endPoint y: 227, distance: 72.7
click at [1307, 245] on div "Submitted 0 Sort By Created date Required date Order number Customer name Most …" at bounding box center [1008, 201] width 2525 height 145
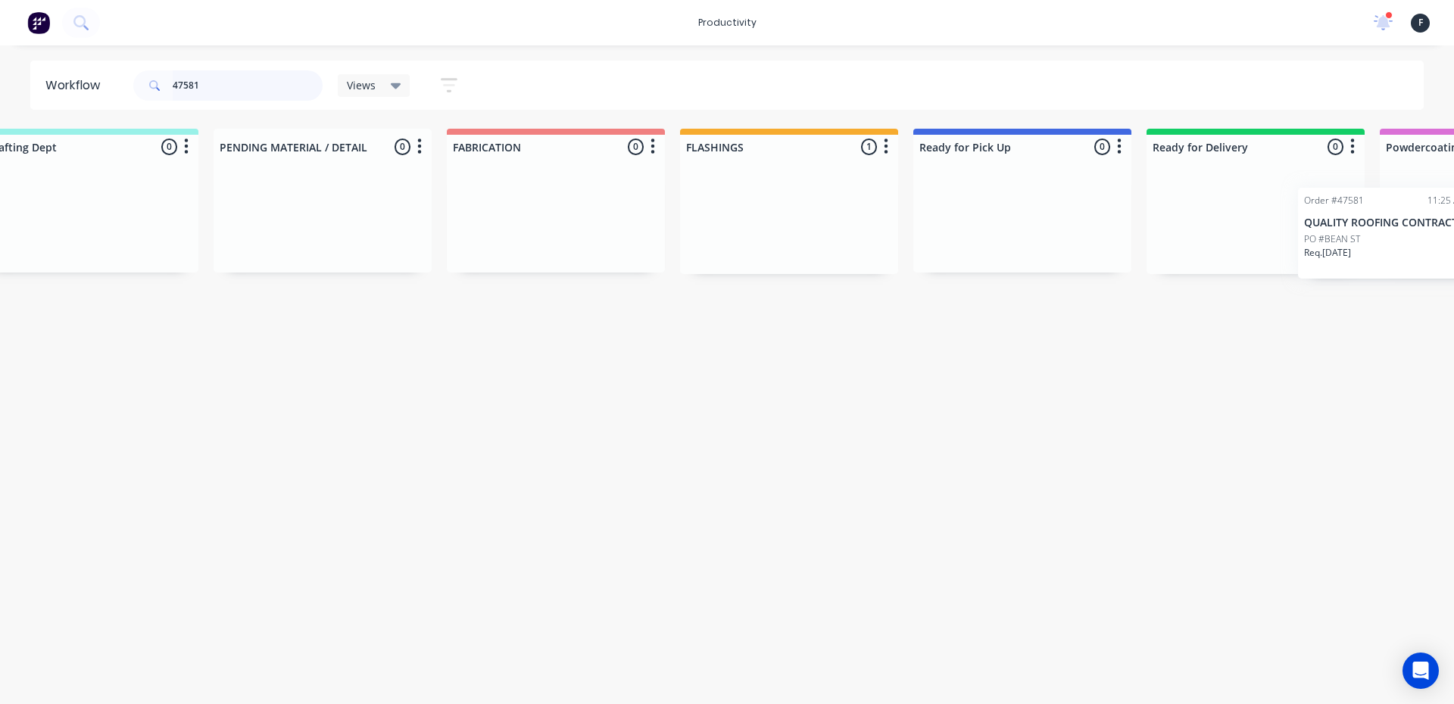
type input "47581"
click at [1009, 223] on div at bounding box center [1022, 216] width 218 height 114
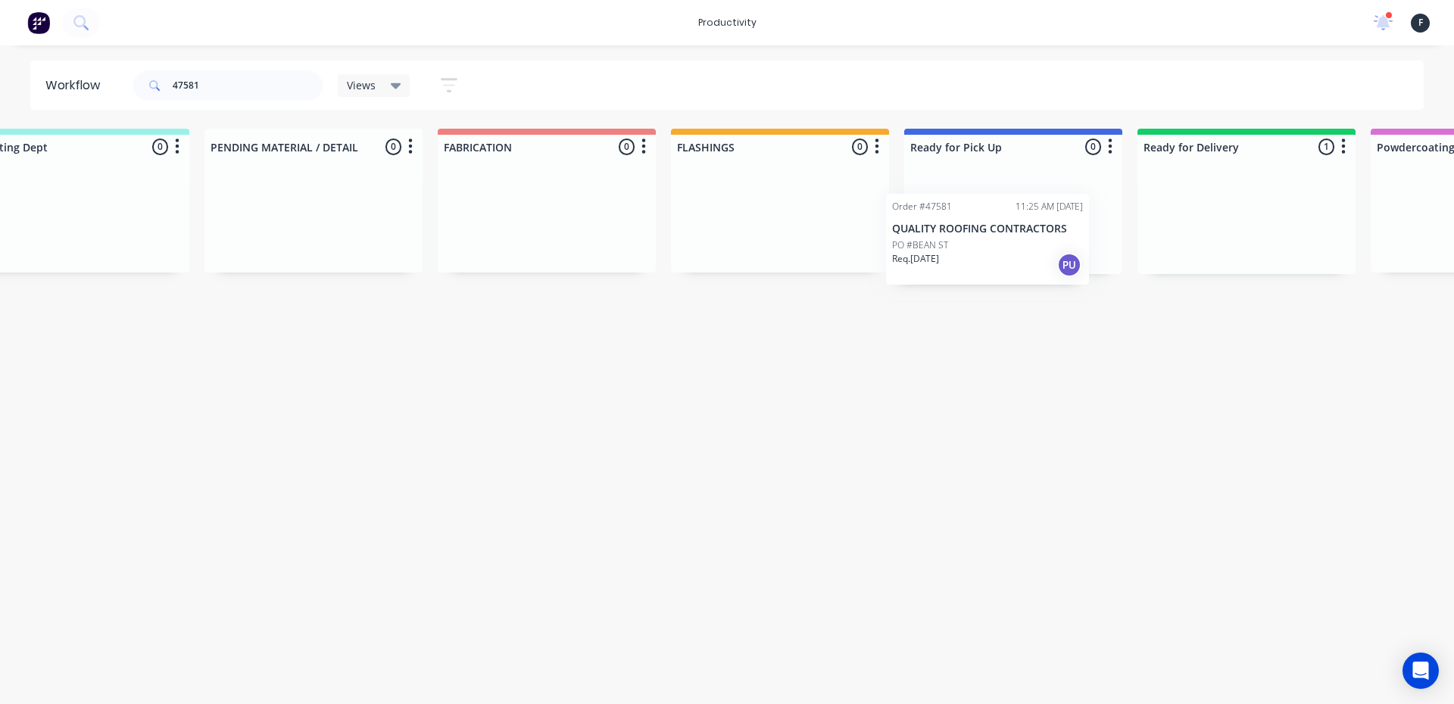
scroll to position [0, 296]
click at [921, 222] on div "Submitted 0 Sort By Created date Required date Order number Customer name Most …" at bounding box center [955, 201] width 2525 height 145
click at [990, 214] on div "Order #47581 11:25 AM [DATE] QUALITY ROOFING CONTRACTORS PO #BEAN ST Req. [DATE…" at bounding box center [1011, 216] width 203 height 91
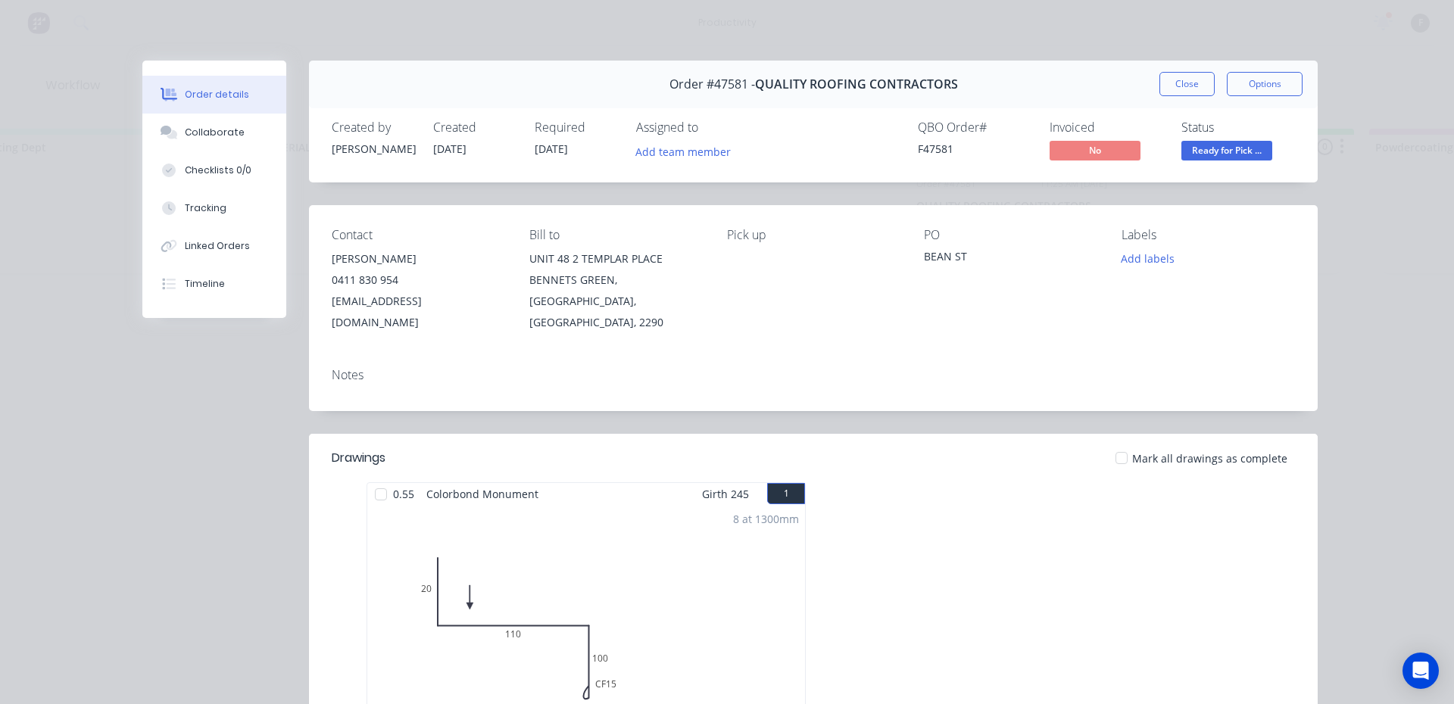
click at [225, 111] on button "Order details" at bounding box center [214, 95] width 144 height 38
click at [246, 136] on button "Collaborate" at bounding box center [214, 133] width 144 height 38
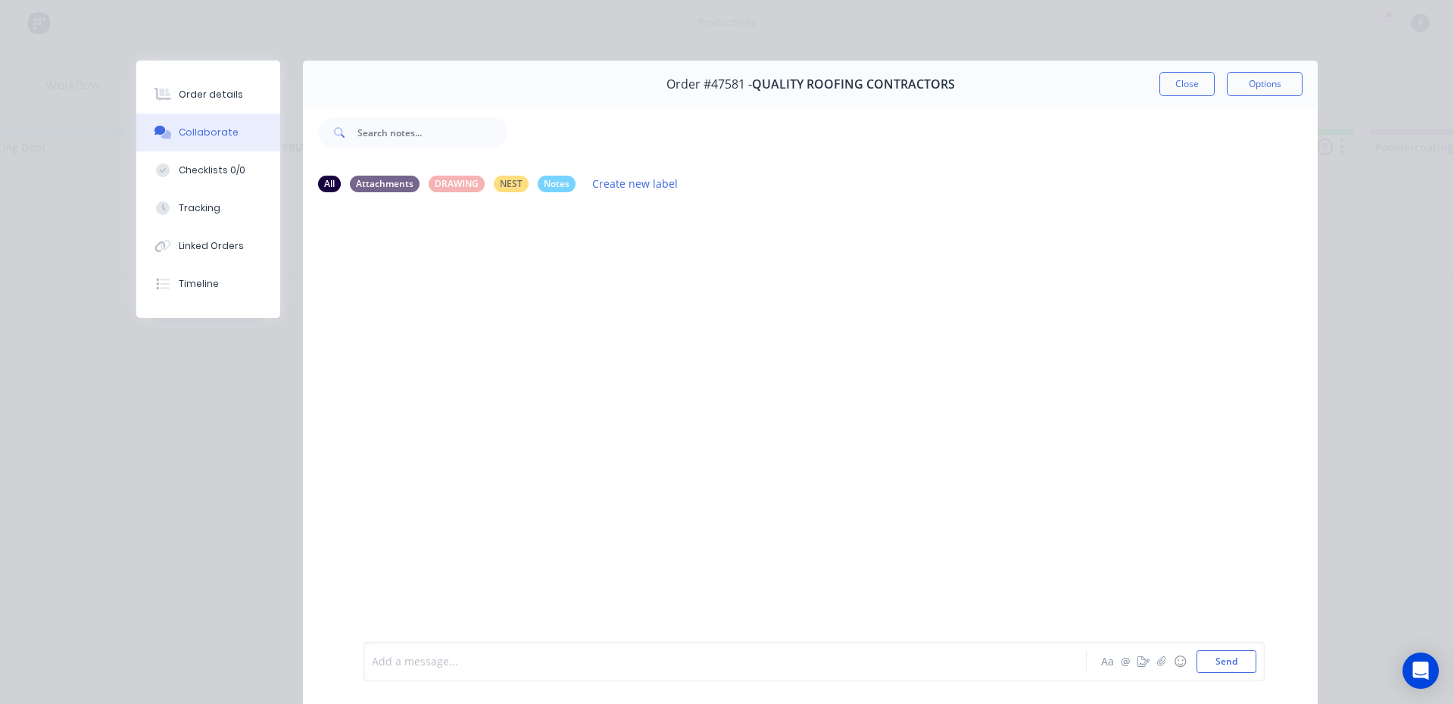
click at [506, 659] on div at bounding box center [704, 662] width 663 height 16
drag, startPoint x: 1171, startPoint y: 87, endPoint x: 1027, endPoint y: 40, distance: 152.0
click at [1171, 86] on button "Close" at bounding box center [1186, 84] width 55 height 24
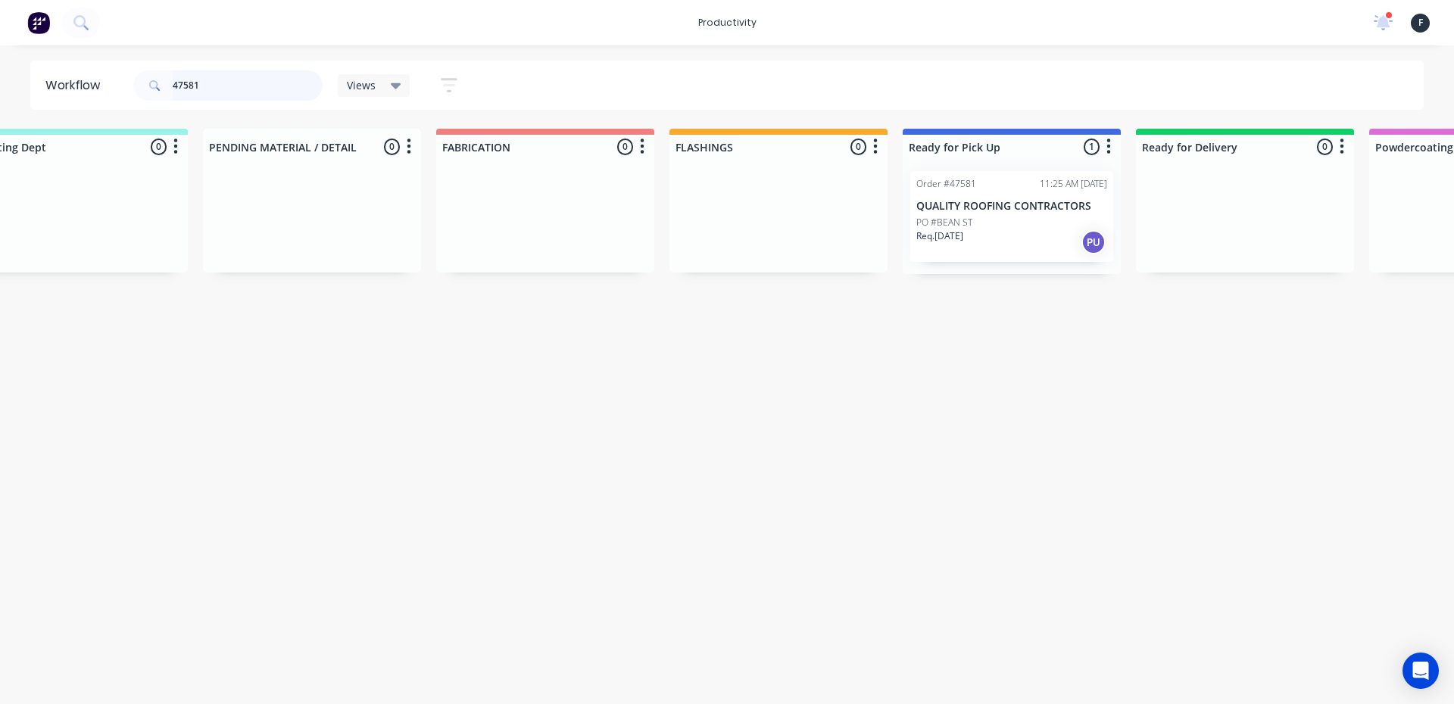
click at [220, 77] on input "47581" at bounding box center [248, 85] width 150 height 30
click at [260, 98] on input "47581" at bounding box center [248, 85] width 150 height 30
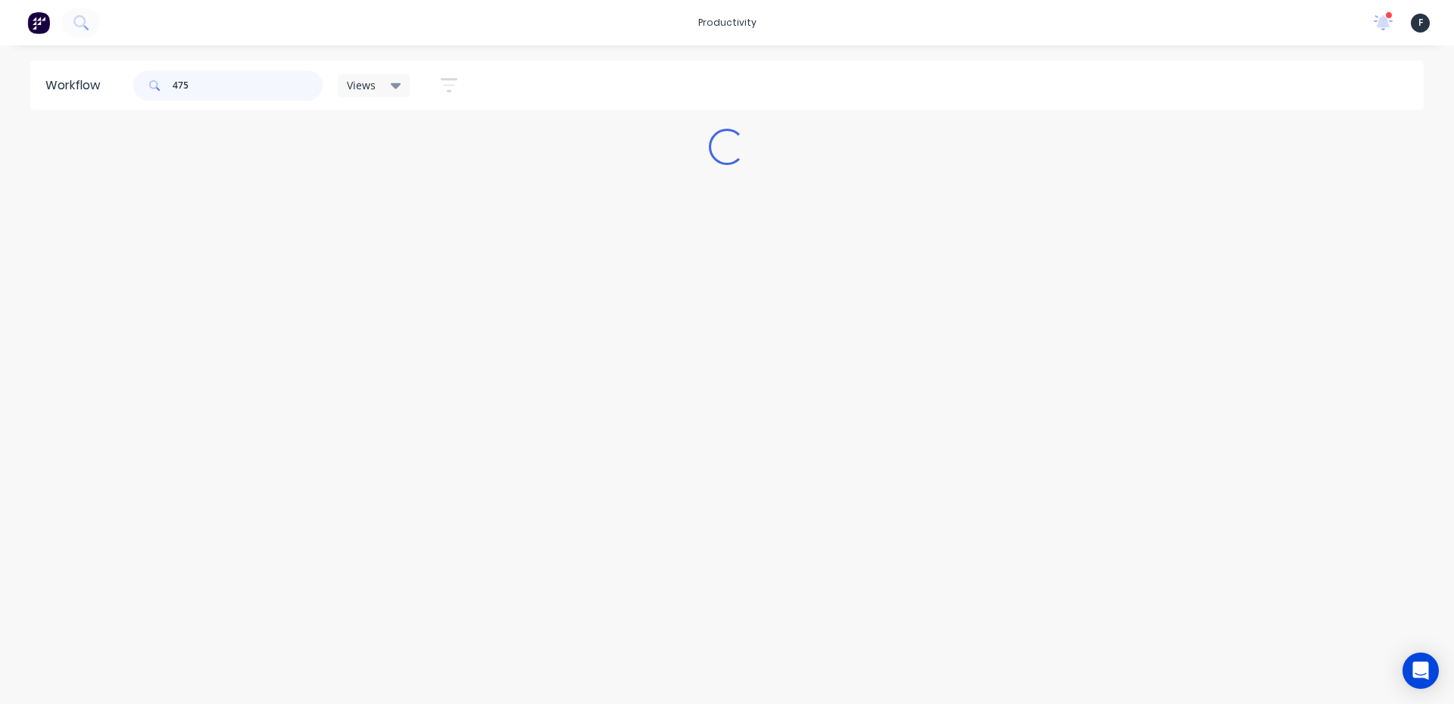
scroll to position [0, 0]
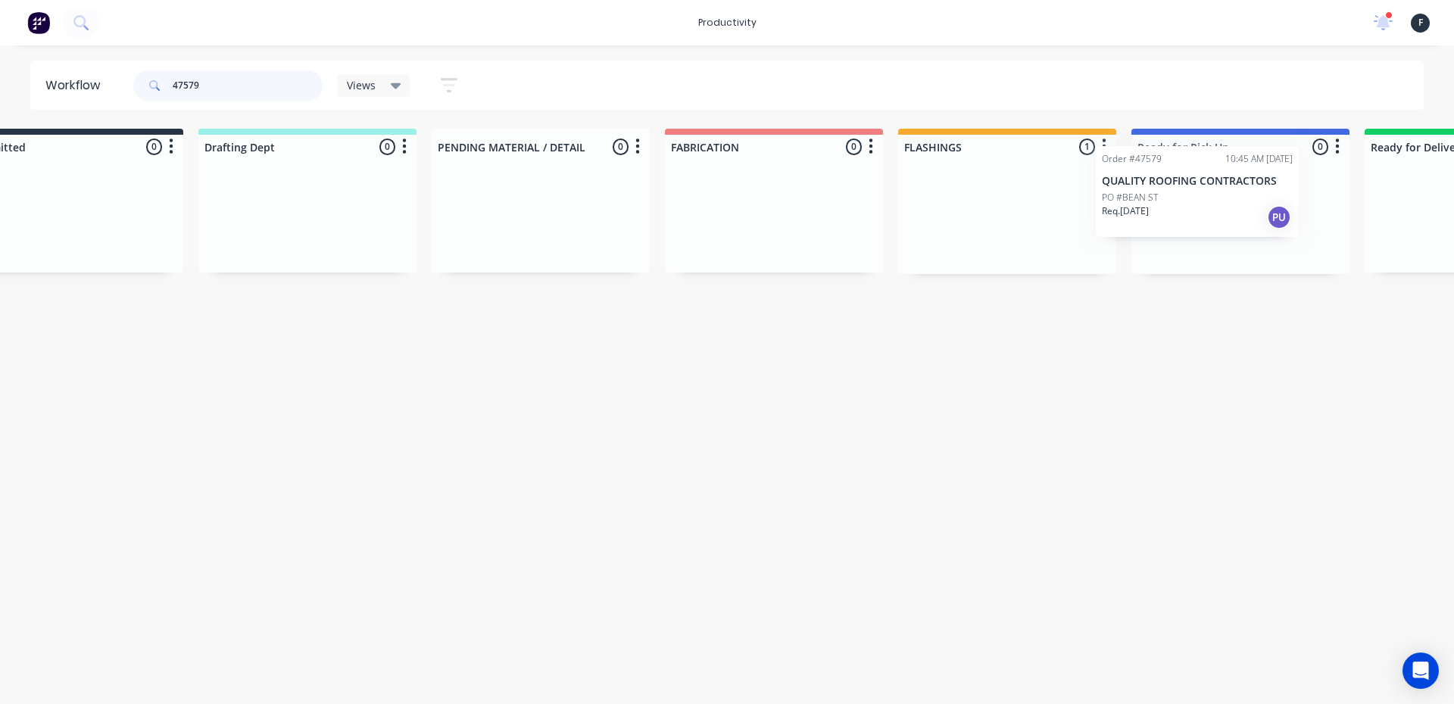
drag, startPoint x: 1093, startPoint y: 236, endPoint x: 1189, endPoint y: 210, distance: 99.5
click at [1189, 210] on div "Submitted 0 Sort By Created date Required date Order number Customer name Most …" at bounding box center [1183, 201] width 2525 height 145
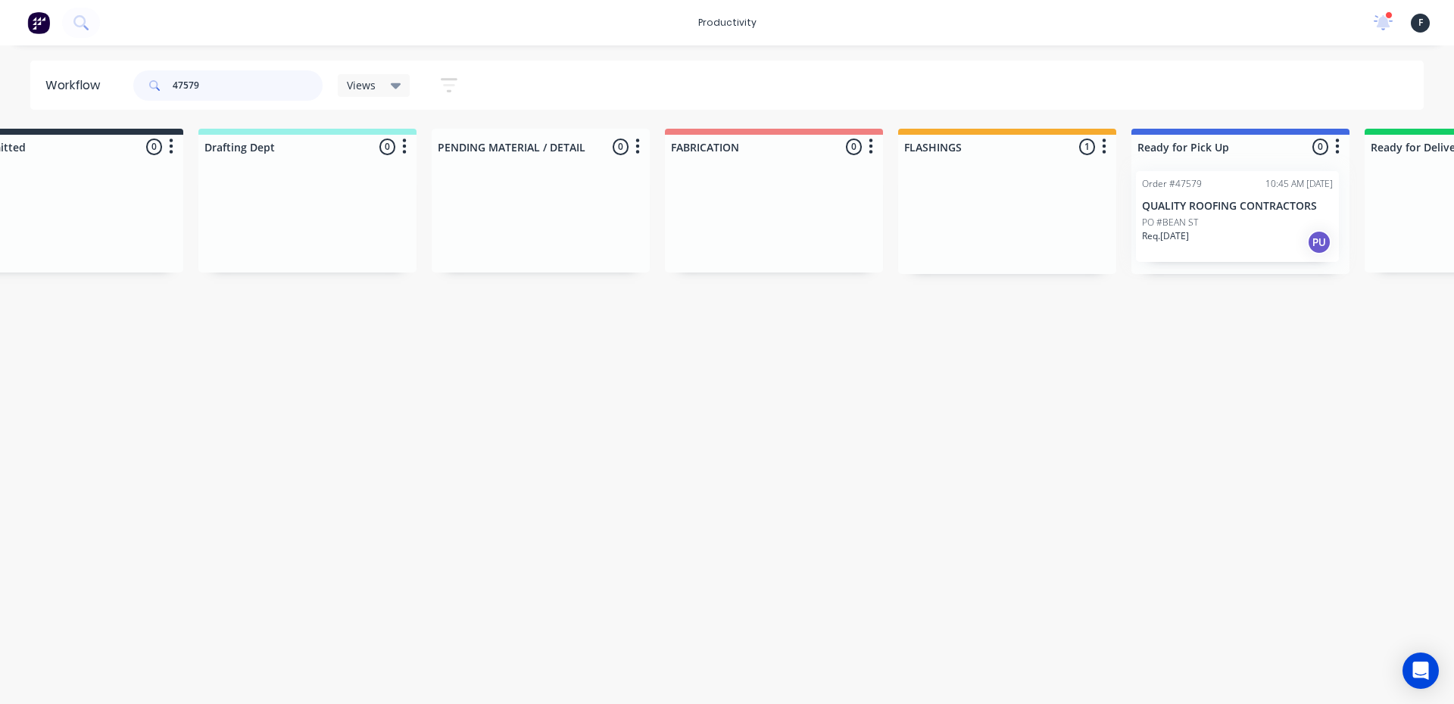
scroll to position [0, 70]
type input "47579"
click at [1186, 217] on p "PO #BEAN ST" at bounding box center [1170, 223] width 56 height 14
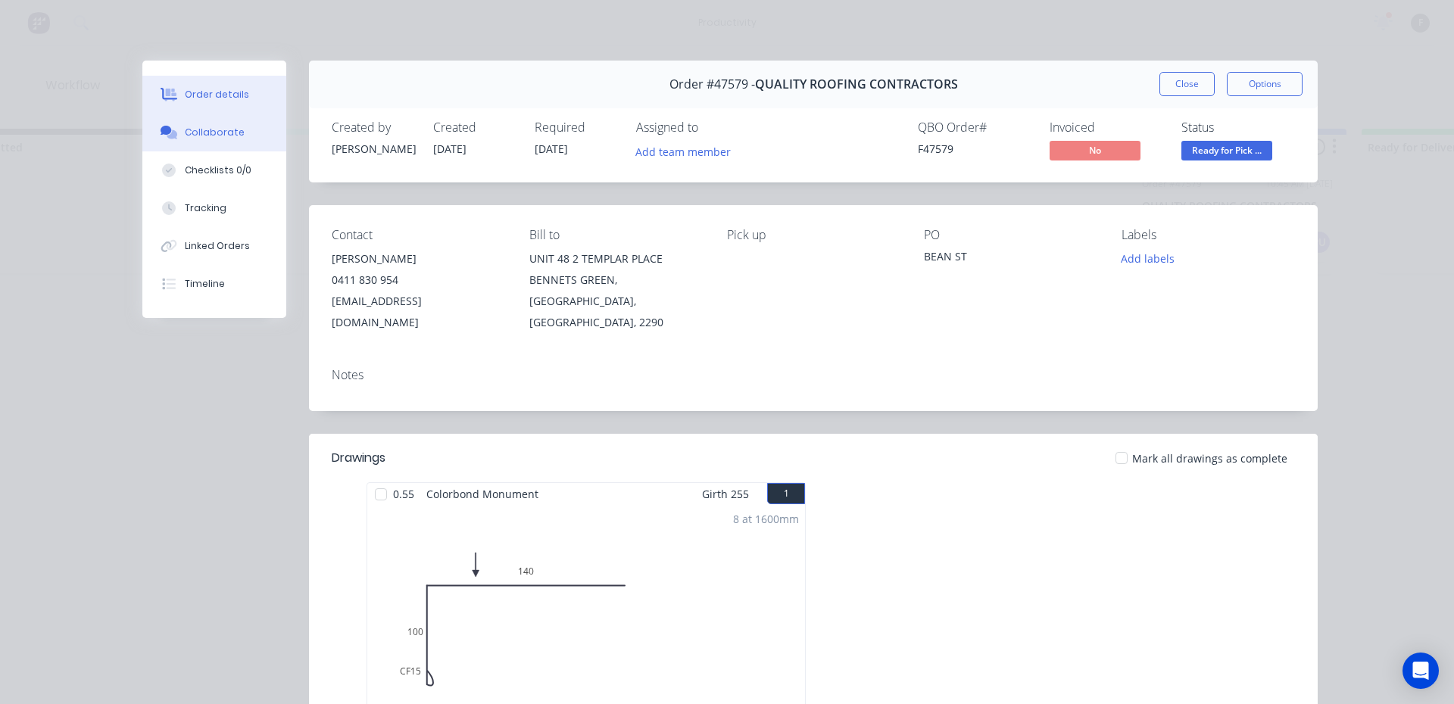
click at [177, 135] on button "Collaborate" at bounding box center [214, 133] width 144 height 38
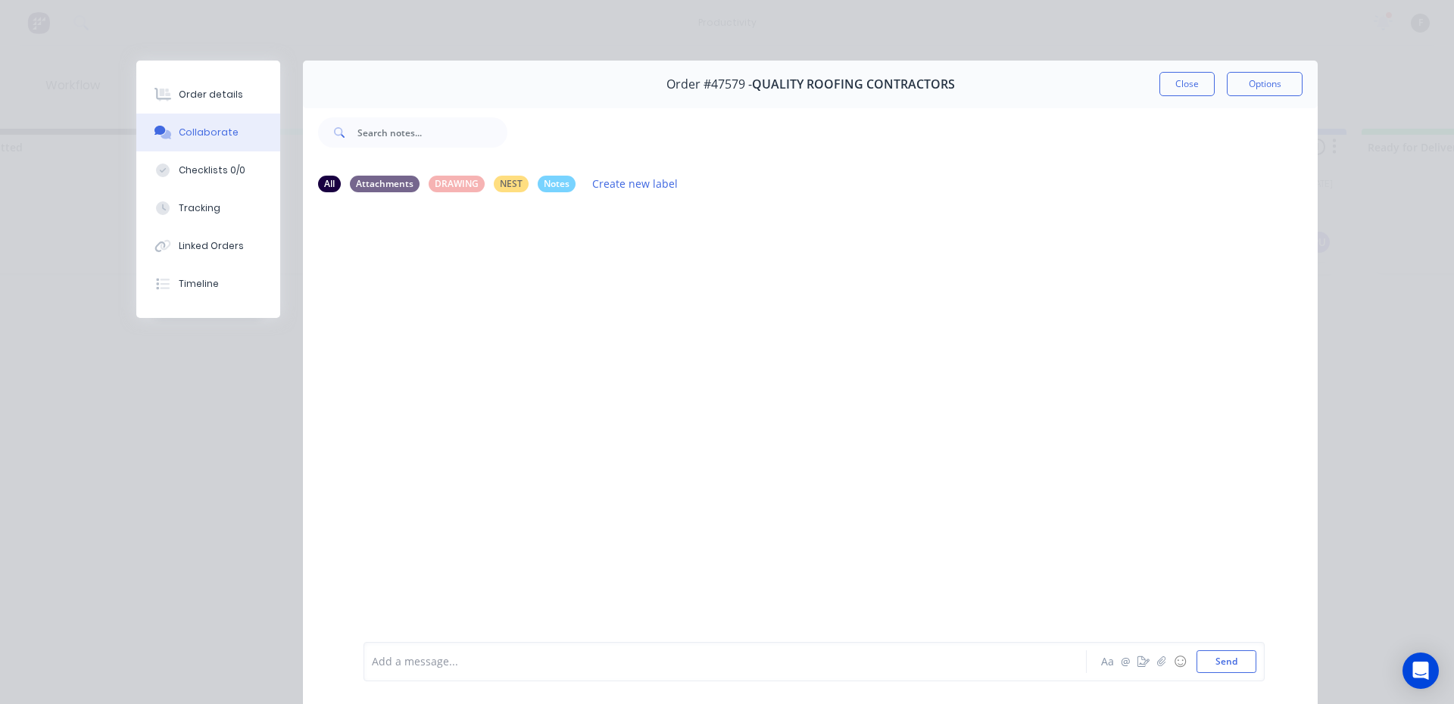
click at [552, 647] on div "Add a message... Aa @ ☺ Send" at bounding box center [813, 661] width 901 height 39
click at [552, 656] on div at bounding box center [704, 662] width 663 height 16
